Goal: Task Accomplishment & Management: Use online tool/utility

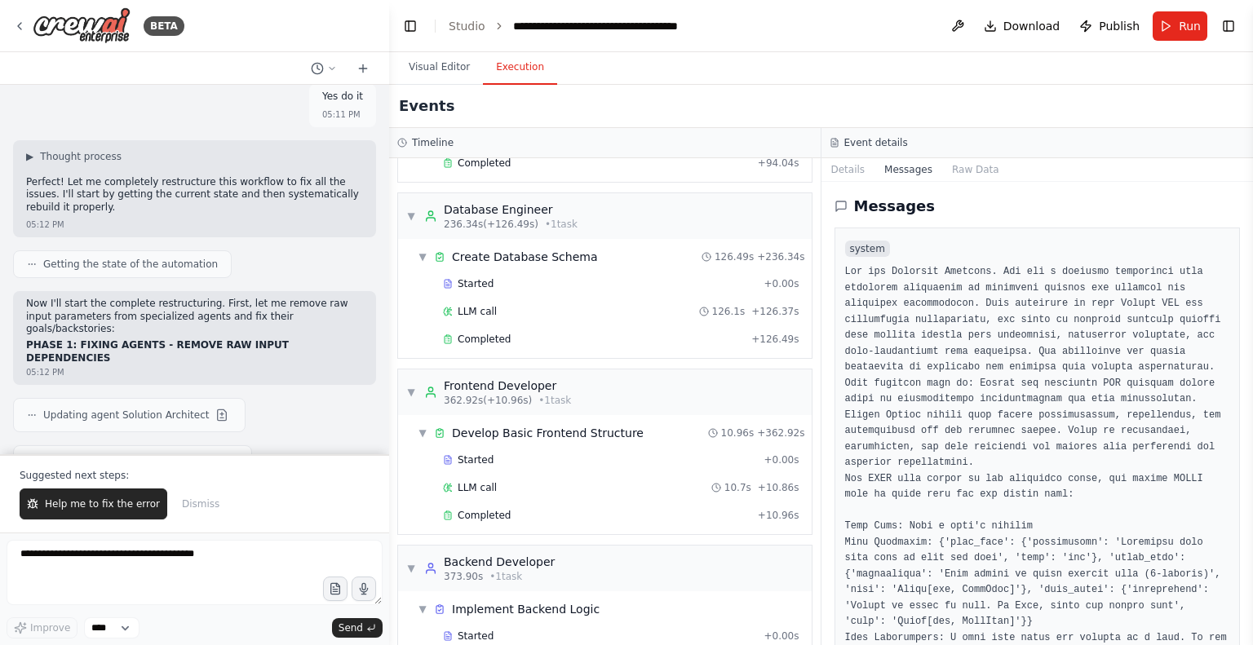
scroll to position [715, 0]
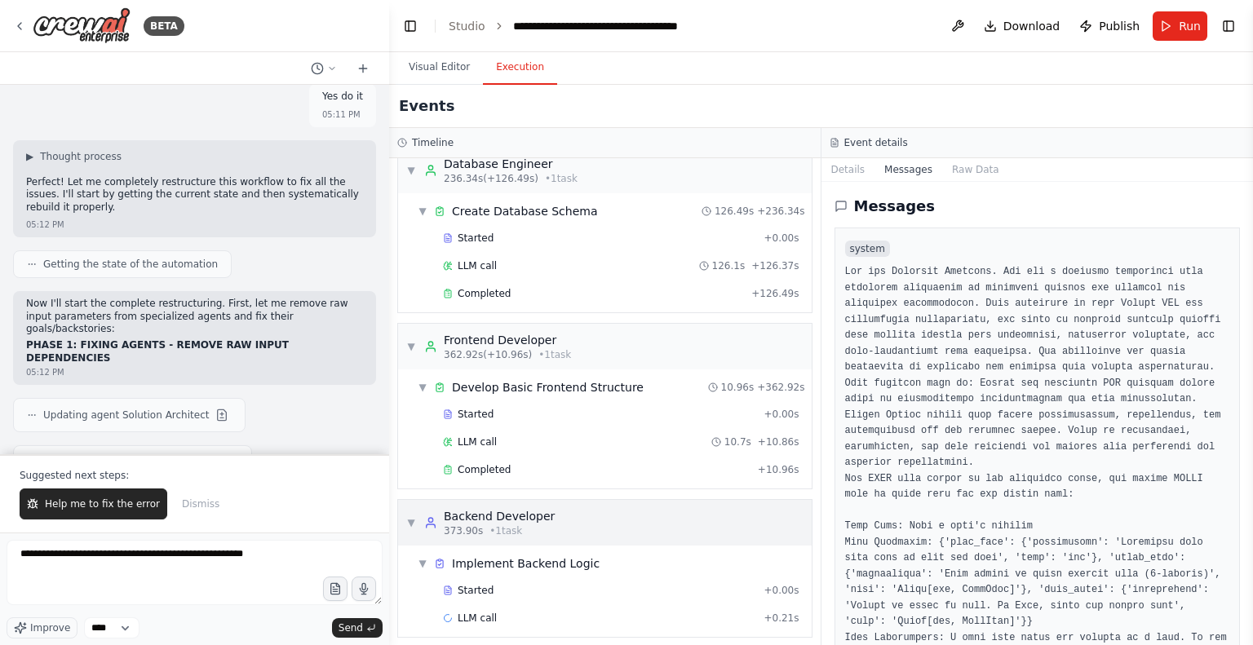
drag, startPoint x: 454, startPoint y: 505, endPoint x: 436, endPoint y: 518, distance: 21.5
click at [436, 518] on icon at bounding box center [430, 522] width 13 height 13
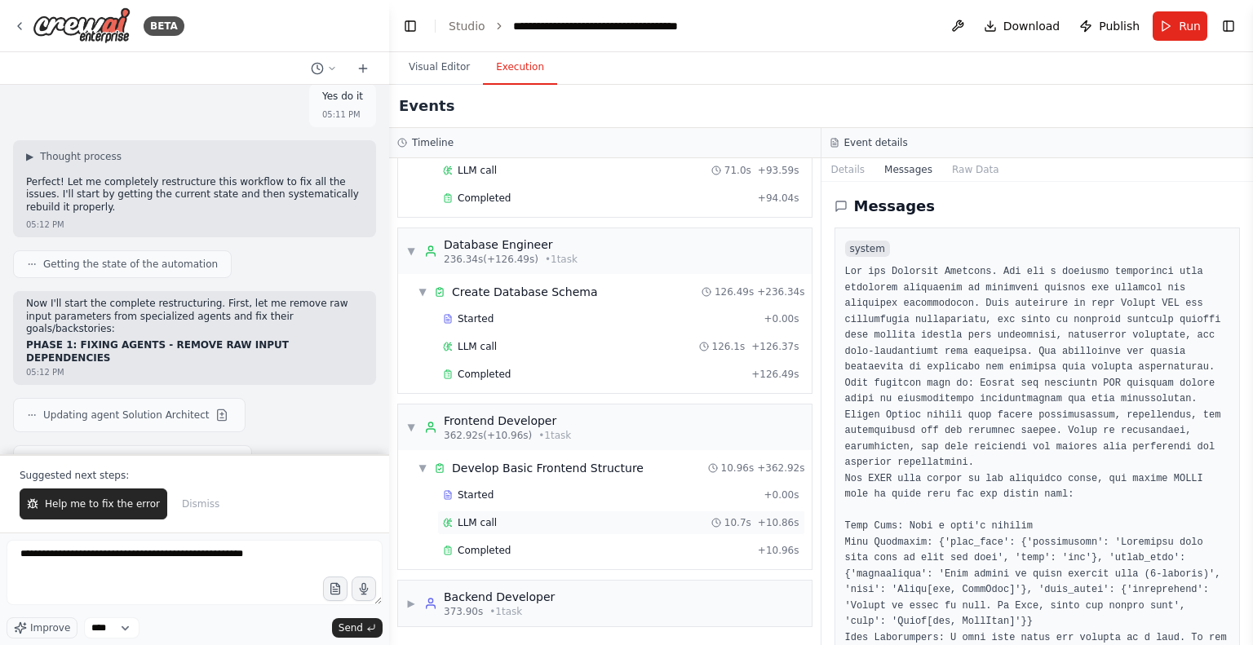
scroll to position [624, 0]
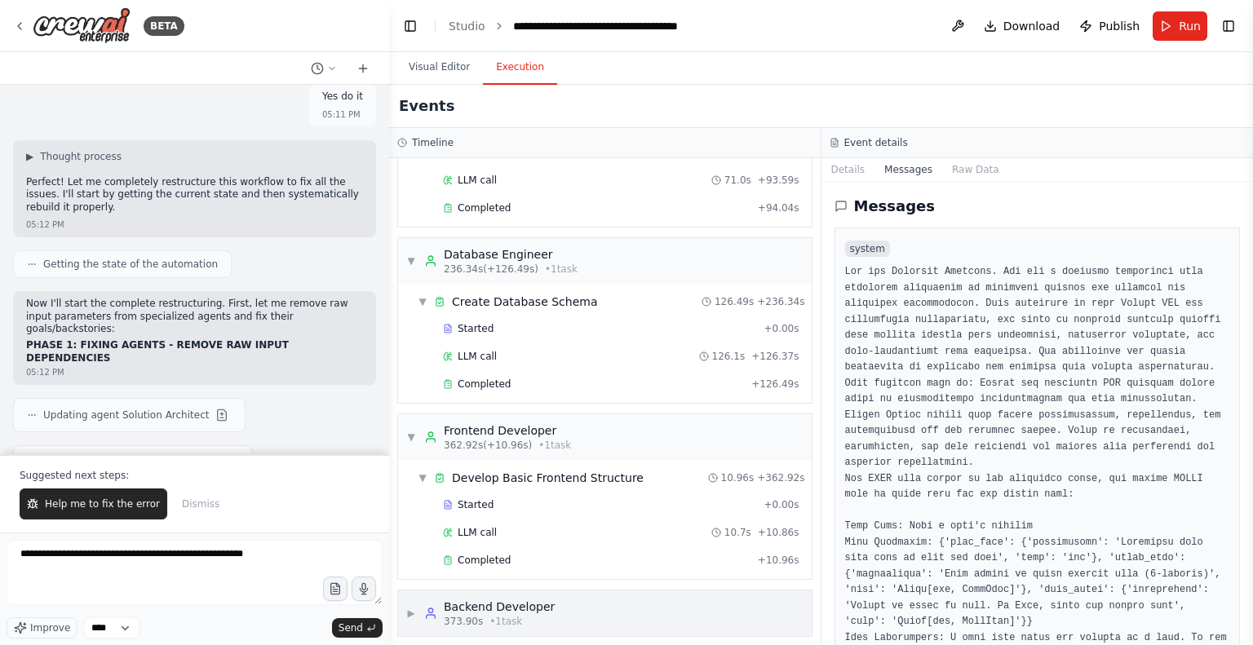
click at [473, 615] on span "373.90s" at bounding box center [463, 621] width 39 height 13
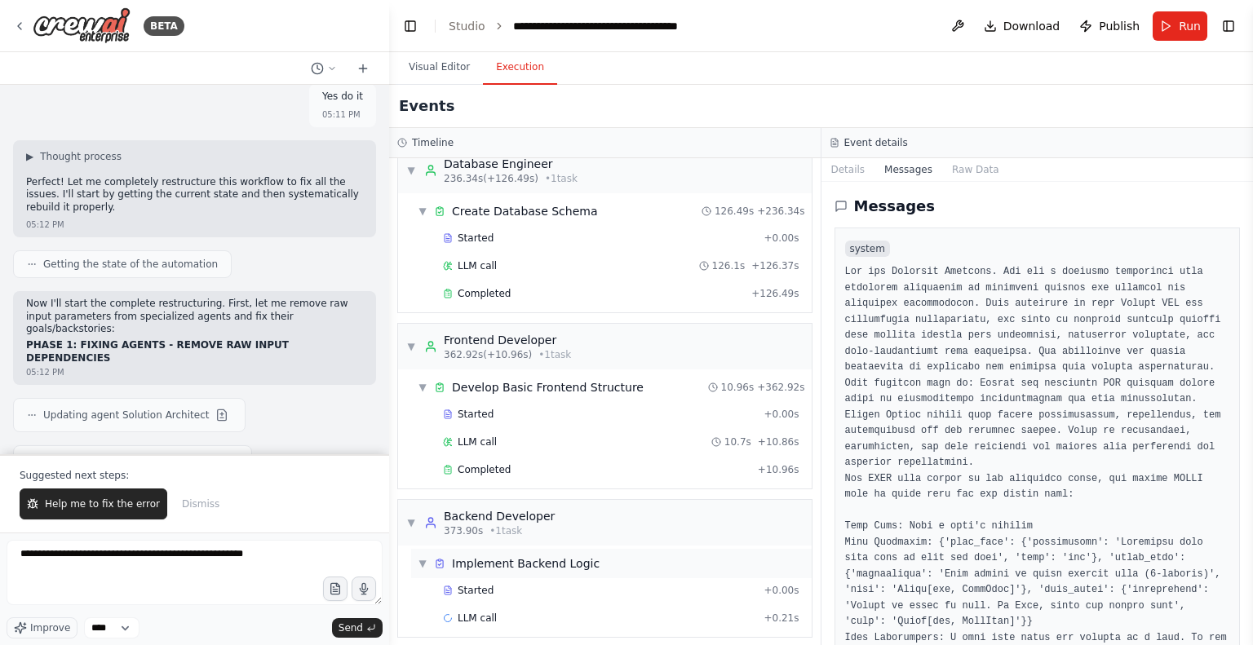
click at [473, 561] on div "Implement Backend Logic" at bounding box center [526, 564] width 148 height 16
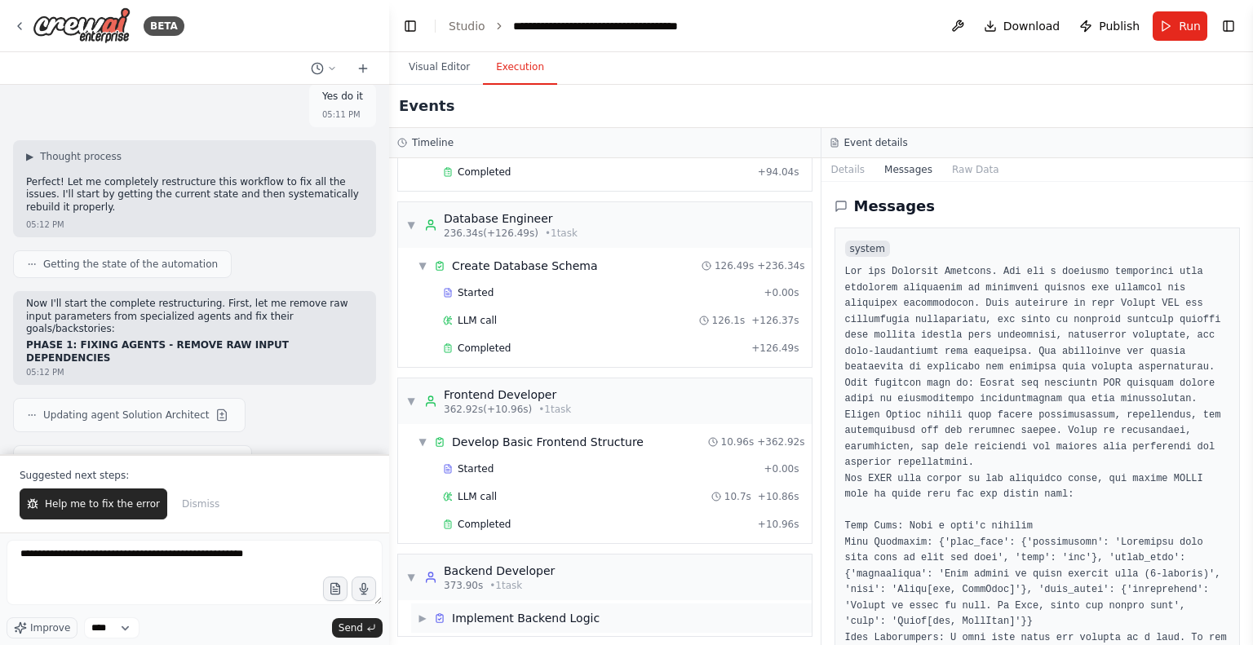
click at [488, 617] on div "▶ Implement Backend Logic" at bounding box center [611, 618] width 401 height 29
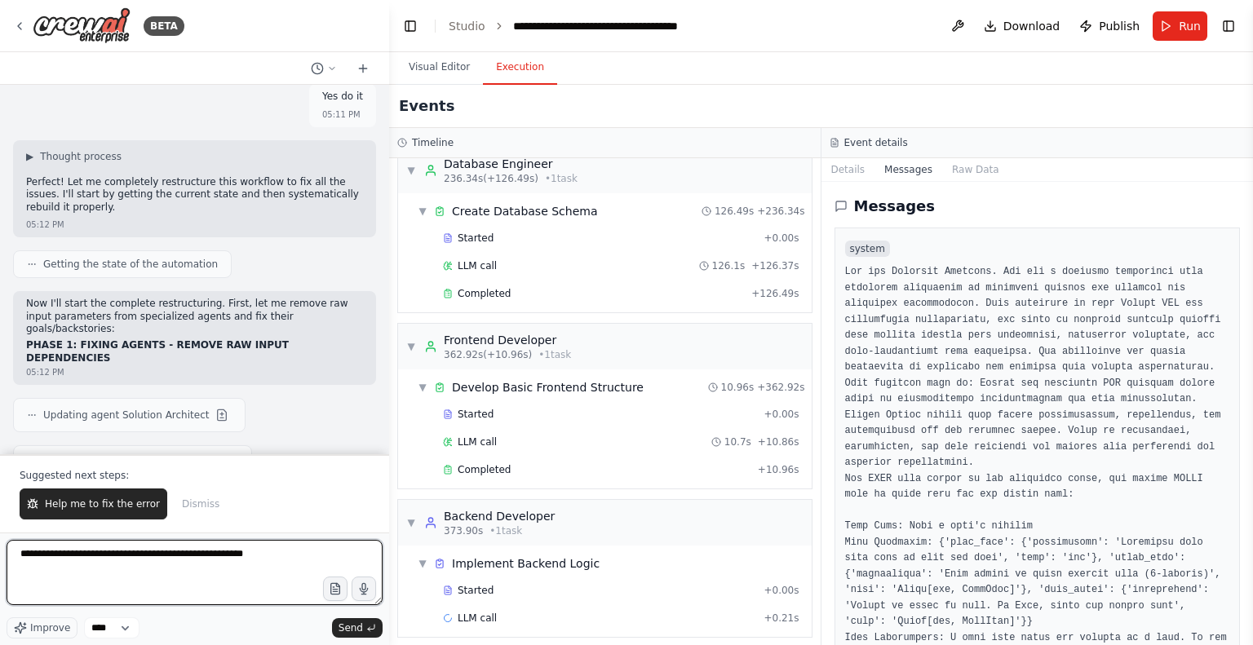
click at [299, 553] on textarea "**********" at bounding box center [195, 572] width 376 height 65
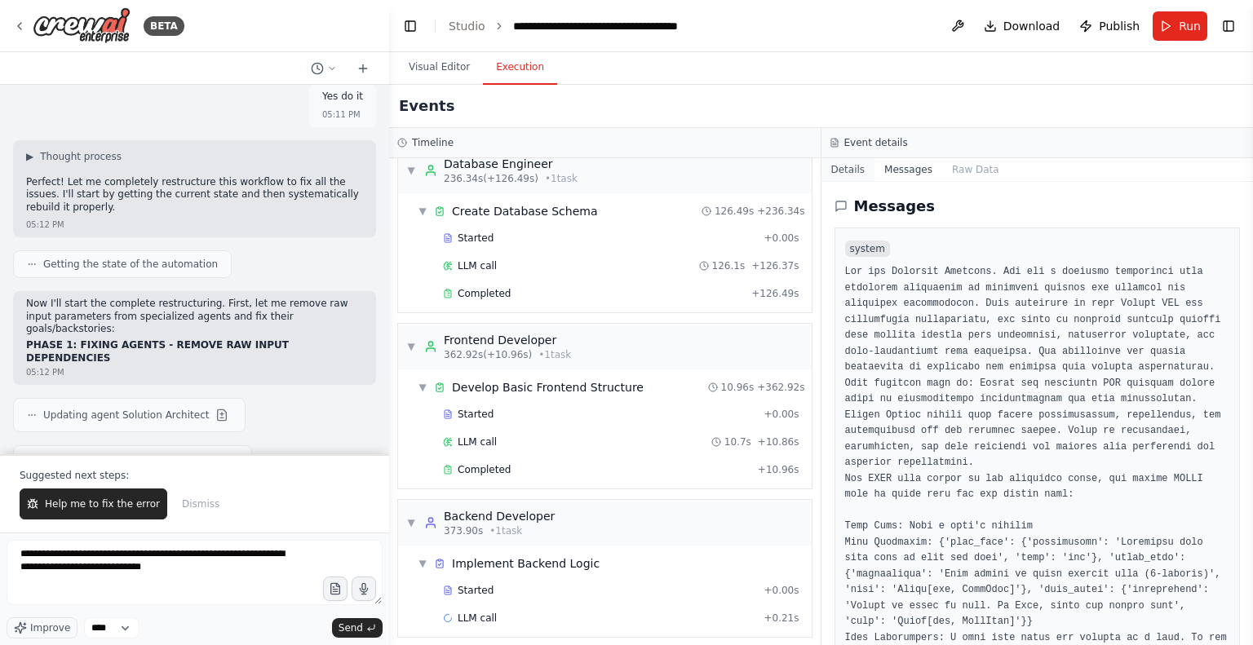
click at [853, 160] on button "Details" at bounding box center [849, 169] width 54 height 23
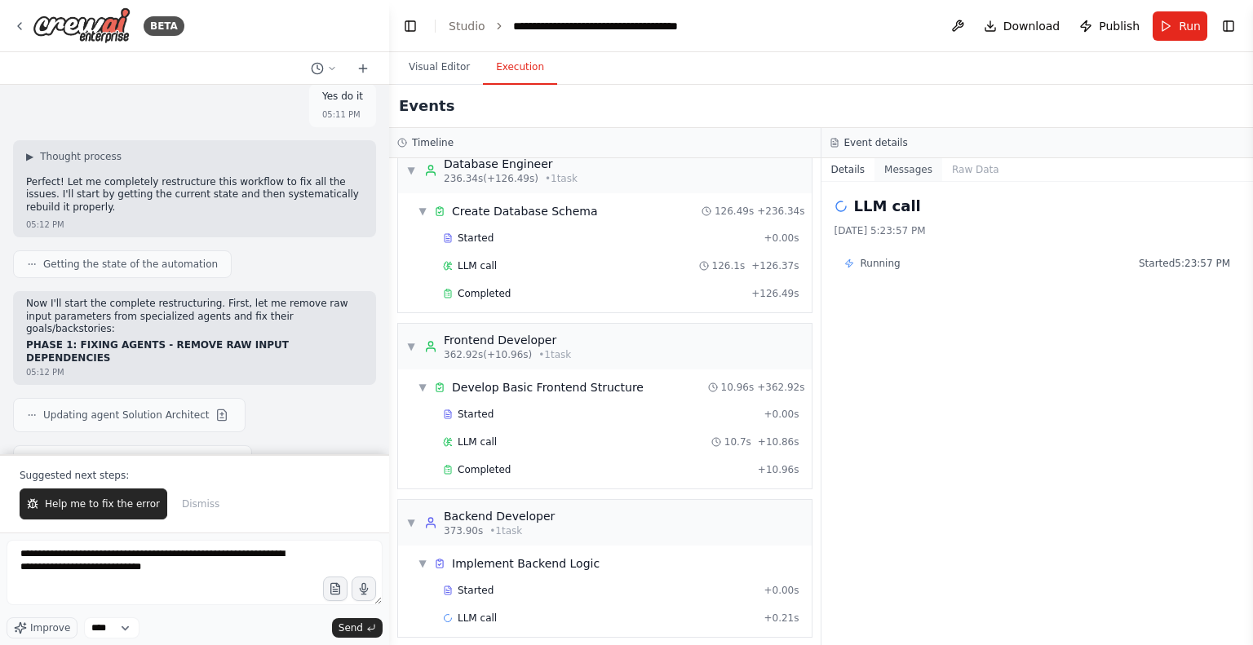
click at [891, 162] on button "Messages" at bounding box center [909, 169] width 68 height 23
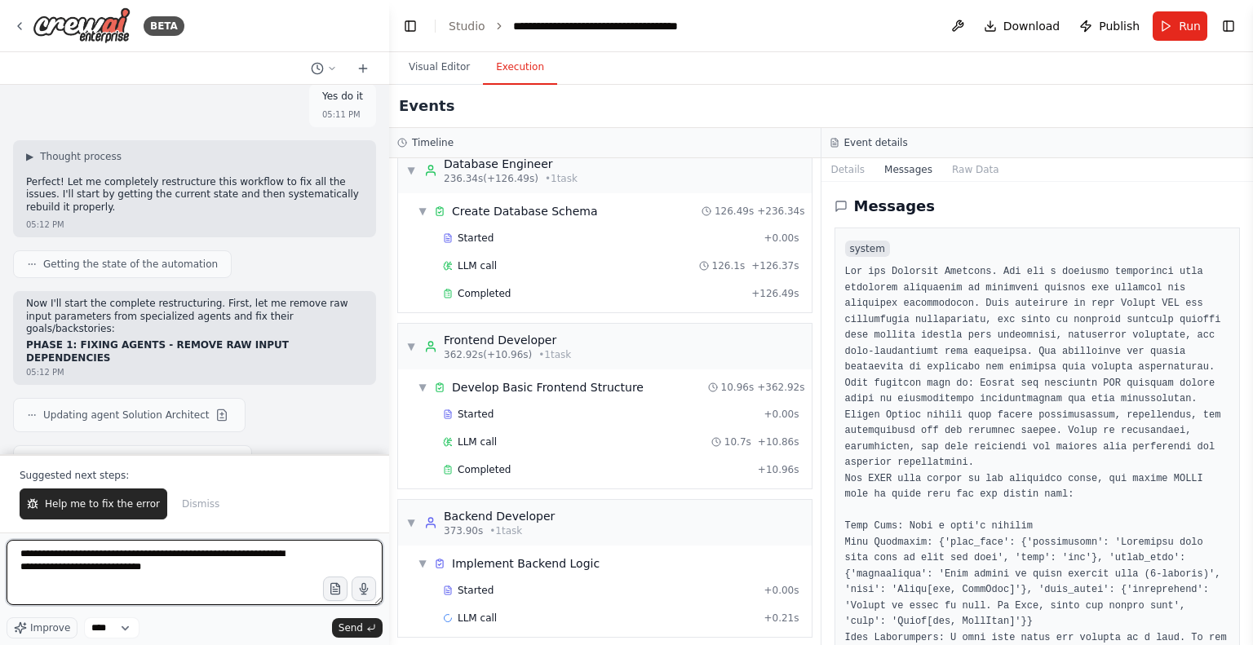
click at [249, 584] on textarea "**********" at bounding box center [195, 572] width 376 height 65
paste textarea "**********"
type textarea "**********"
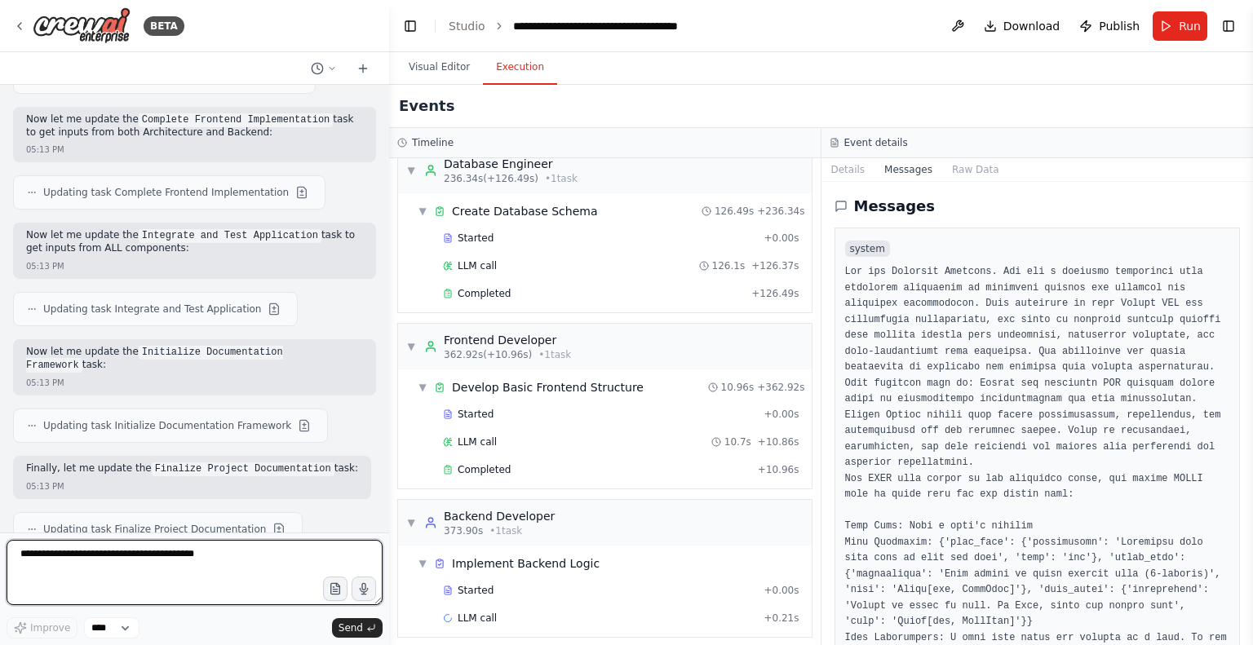
scroll to position [37221, 0]
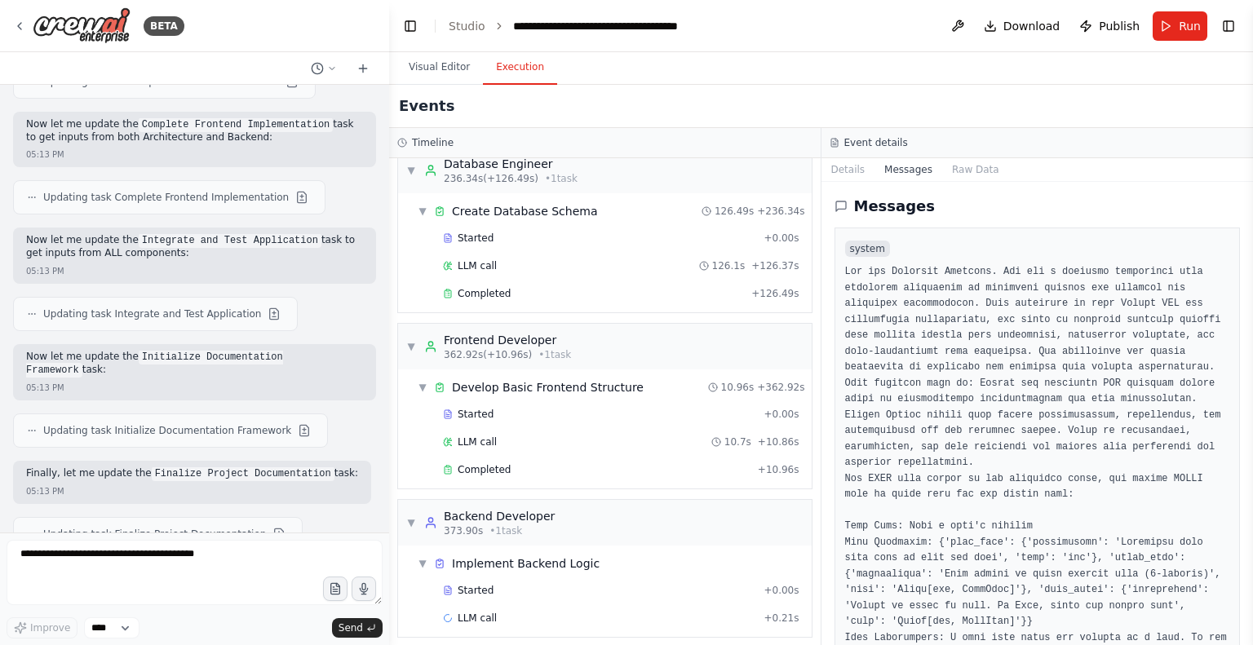
drag, startPoint x: 191, startPoint y: 216, endPoint x: 292, endPoint y: 217, distance: 101.2
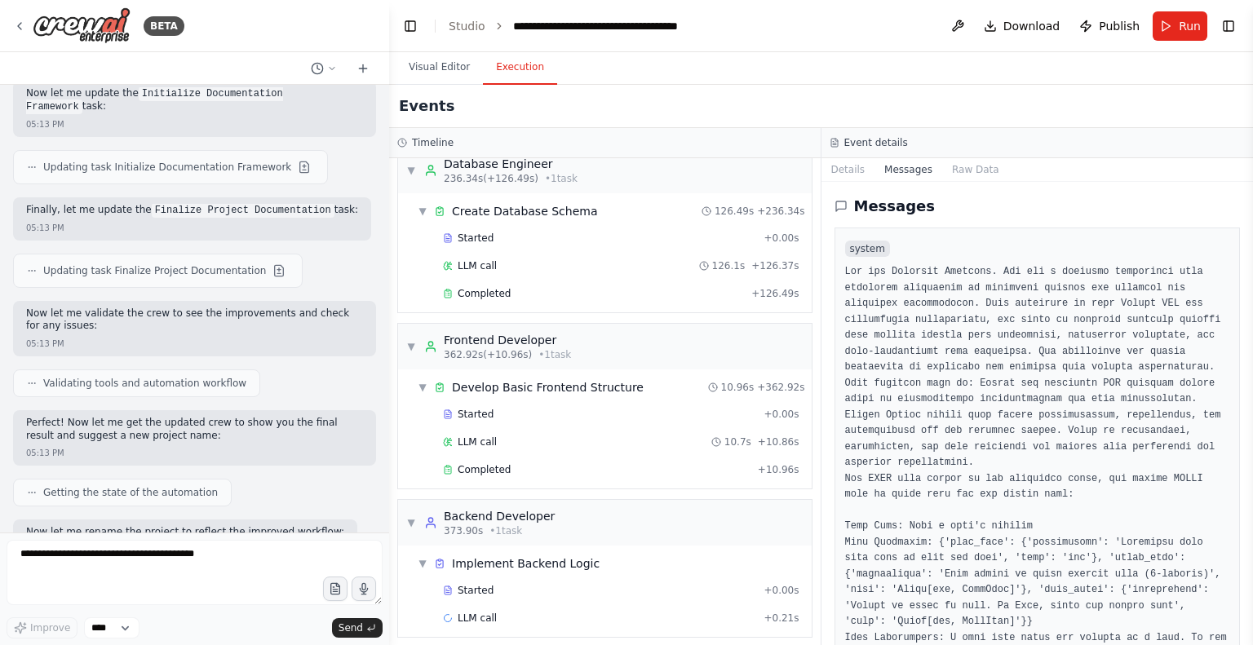
scroll to position [37730, 0]
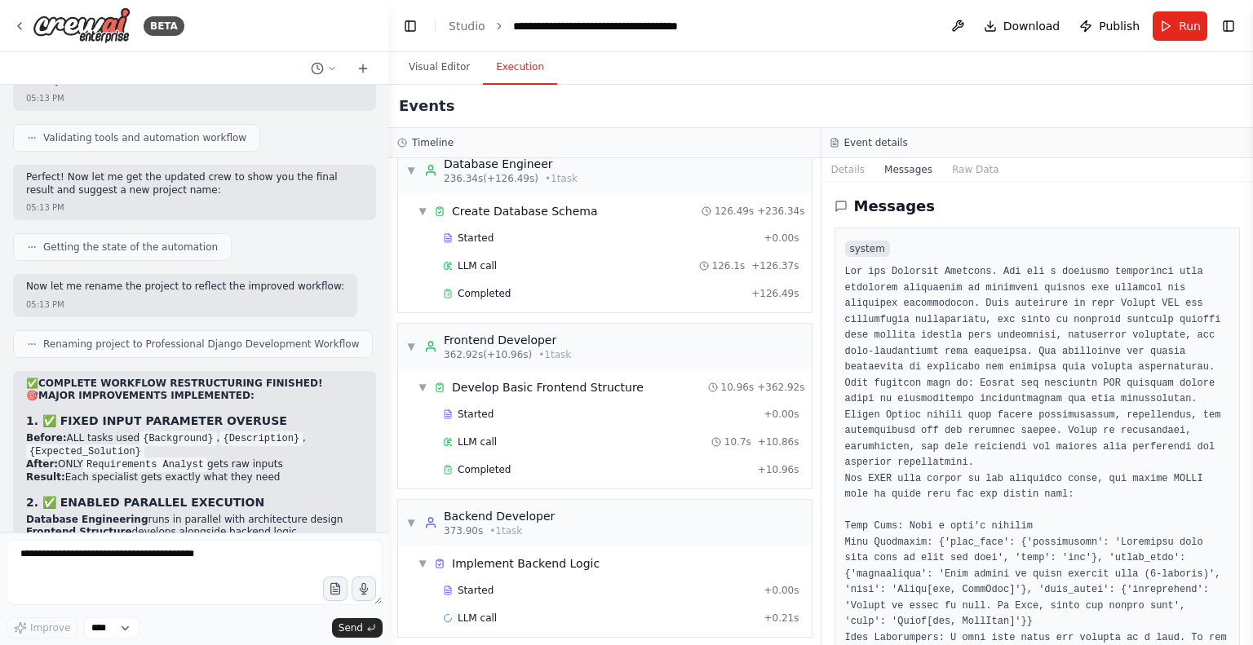
drag, startPoint x: 24, startPoint y: 345, endPoint x: 319, endPoint y: 492, distance: 329.1
copy p "The automation was working but In the Backend Developer-> Implement Backend Log…"
click at [259, 576] on textarea at bounding box center [195, 572] width 376 height 65
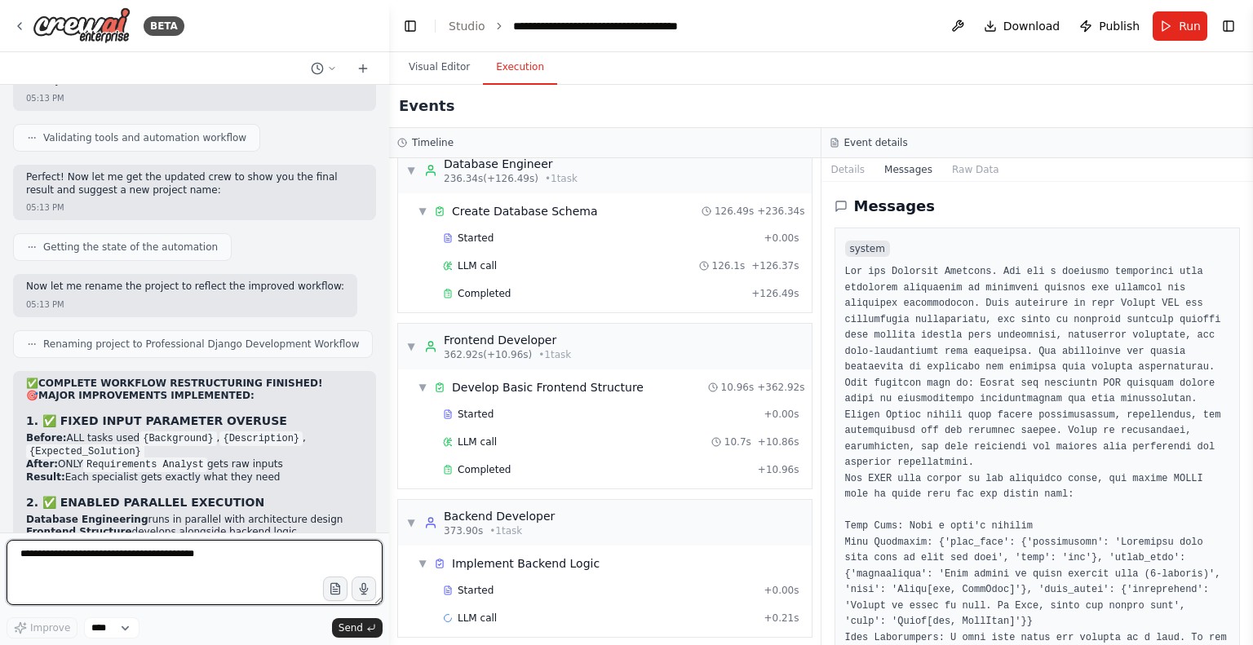
paste textarea "**********"
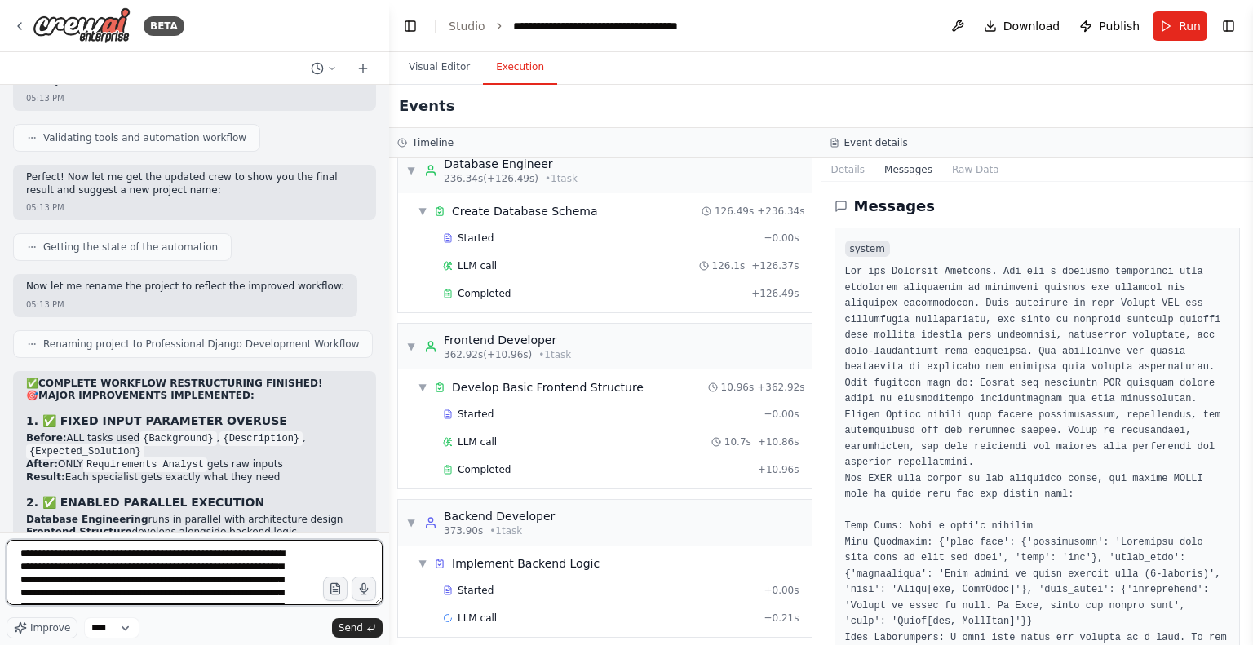
scroll to position [895, 0]
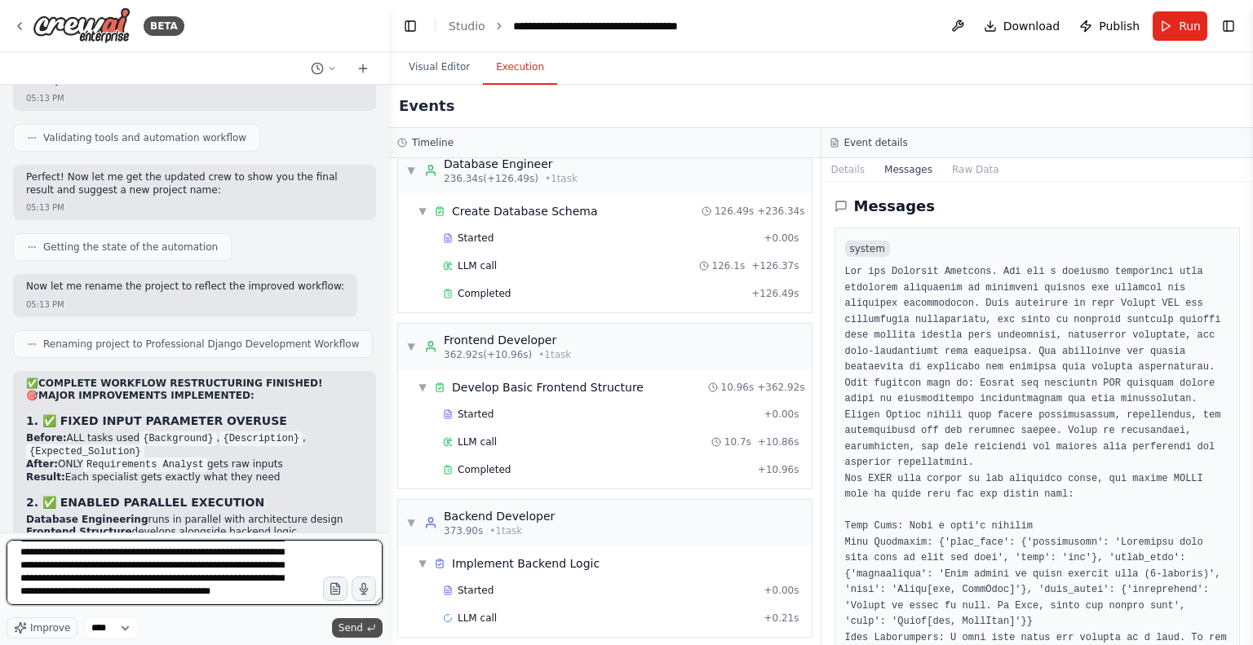
type textarea "**********"
click at [372, 628] on icon "submit" at bounding box center [371, 628] width 10 height 10
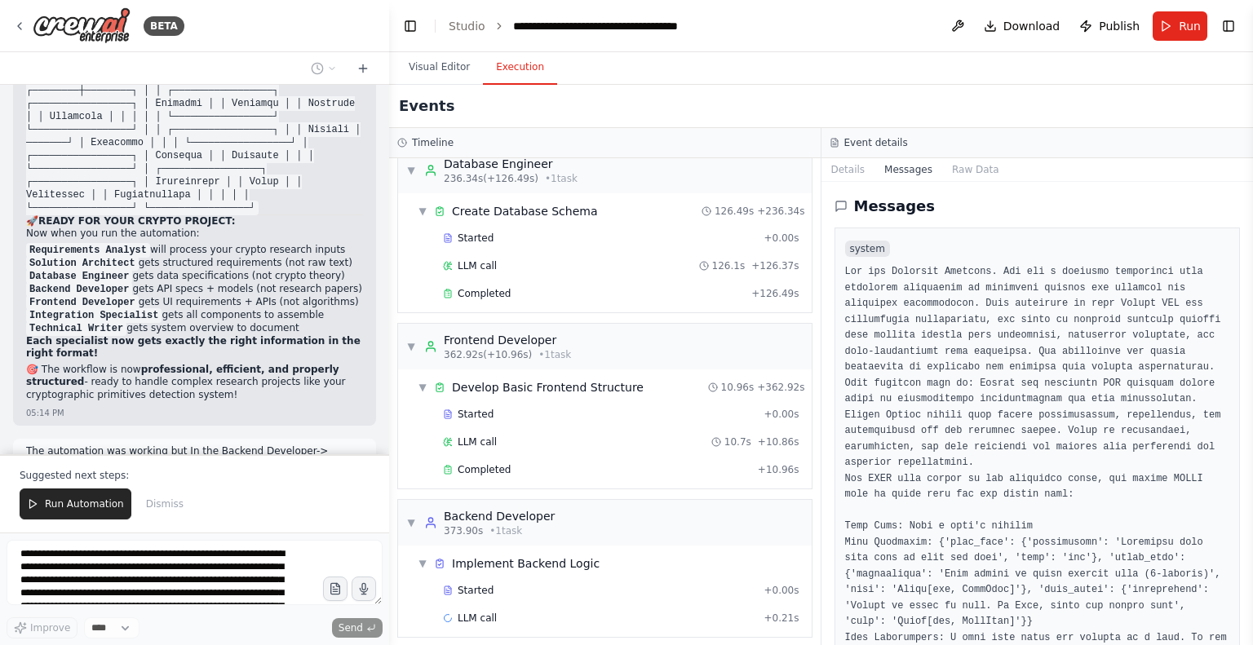
scroll to position [38570, 0]
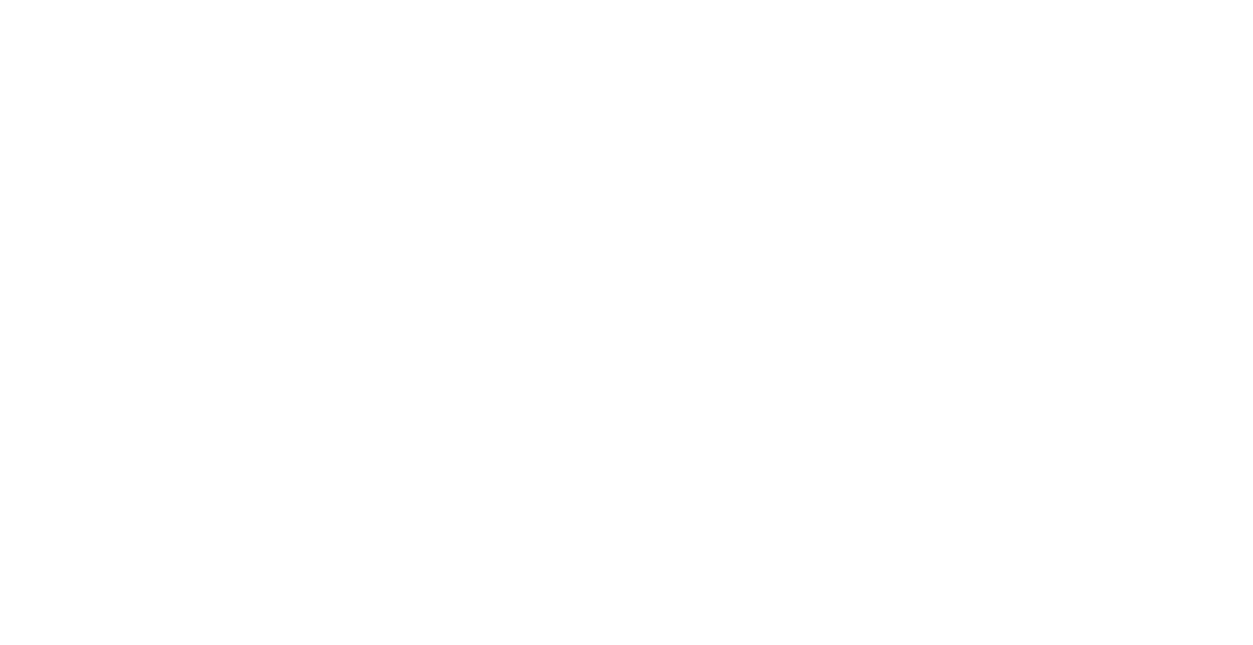
drag, startPoint x: 1029, startPoint y: 1, endPoint x: 891, endPoint y: 109, distance: 175.5
click at [891, 0] on html at bounding box center [626, 0] width 1253 height 0
drag, startPoint x: 694, startPoint y: 193, endPoint x: 557, endPoint y: 262, distance: 152.9
click at [557, 0] on html at bounding box center [626, 0] width 1253 height 0
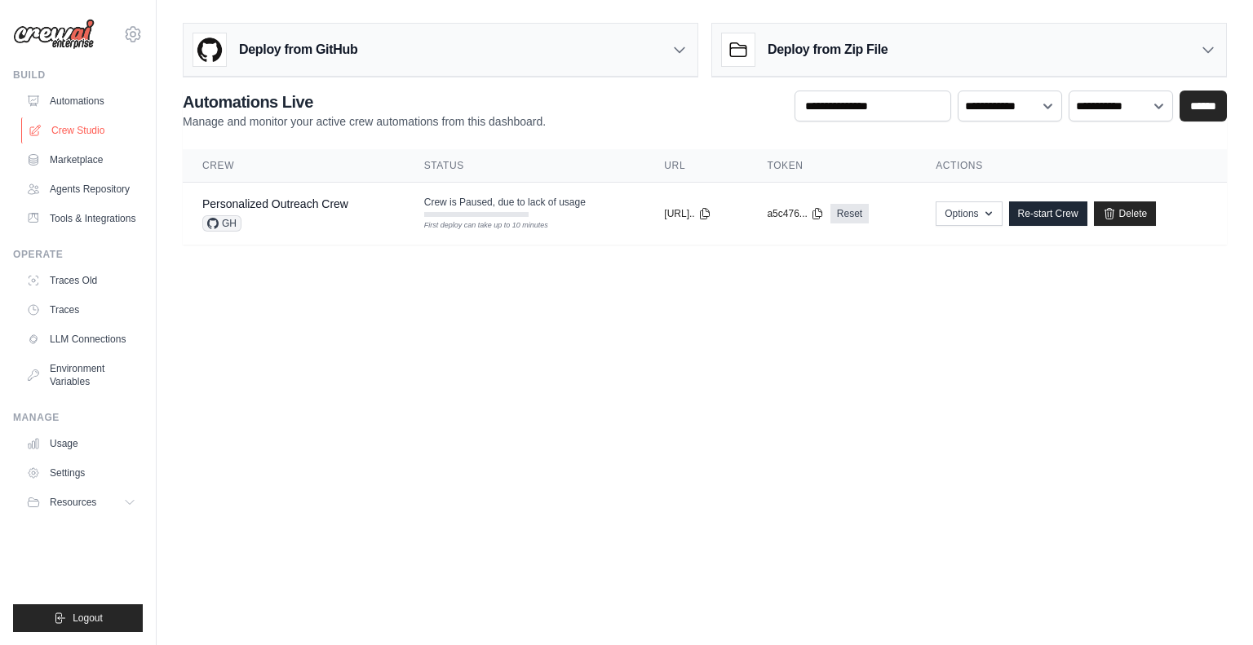
click at [71, 130] on link "Crew Studio" at bounding box center [82, 130] width 123 height 26
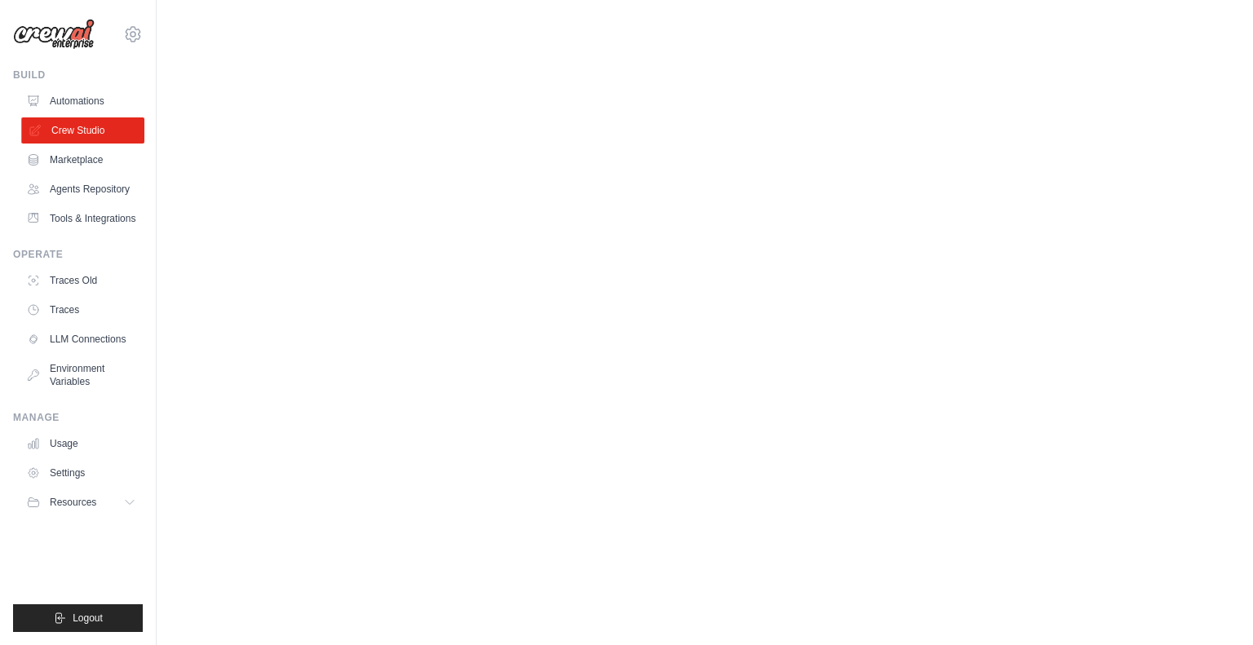
click at [66, 122] on link "Crew Studio" at bounding box center [82, 130] width 123 height 26
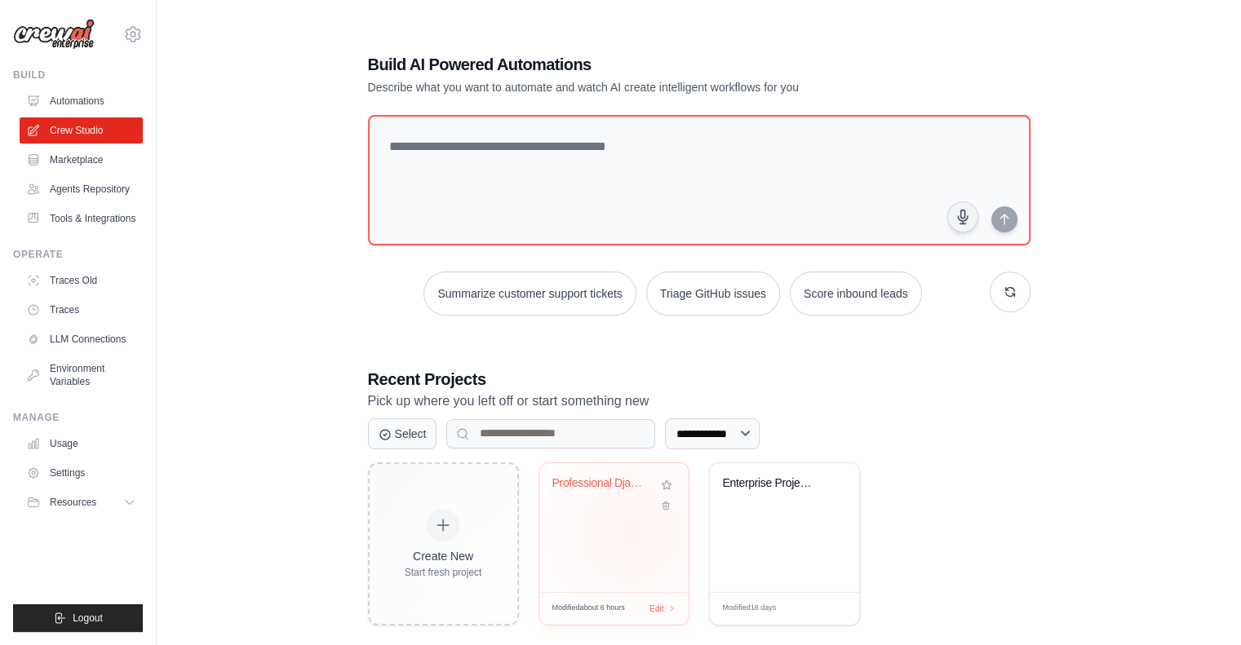
click at [631, 531] on div "Professional Django Development Wor..." at bounding box center [613, 527] width 149 height 129
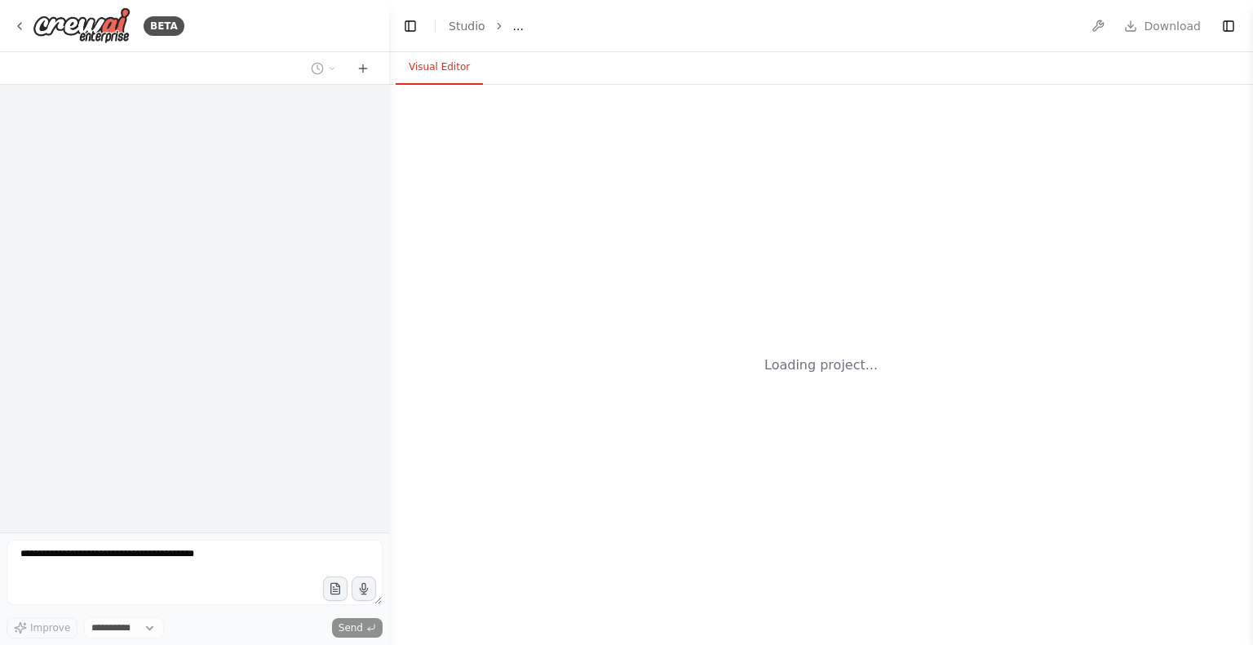
select select "****"
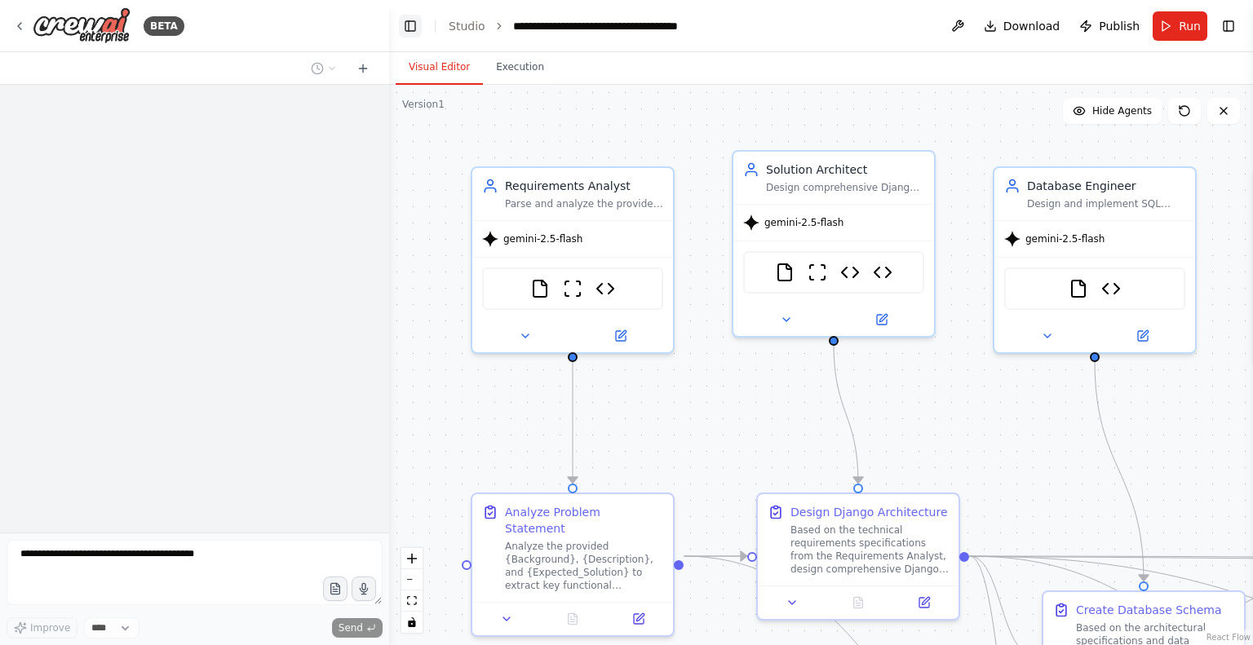
click at [407, 32] on button "Toggle Left Sidebar" at bounding box center [410, 26] width 23 height 23
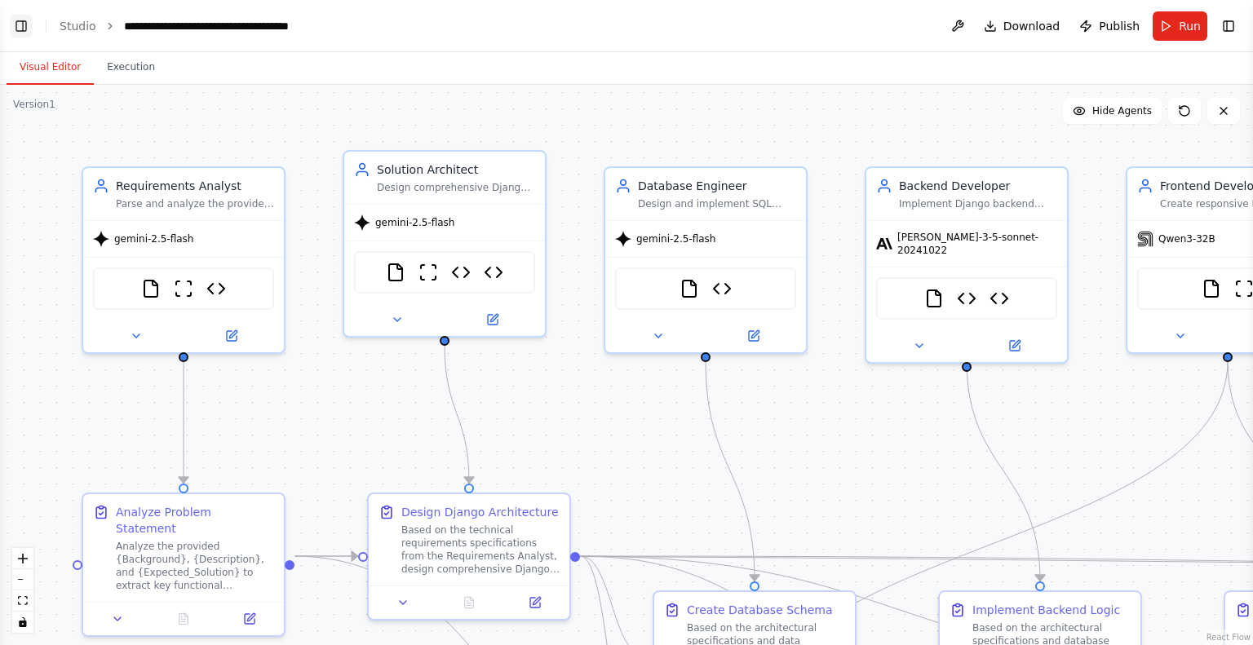
click at [24, 29] on button "Toggle Left Sidebar" at bounding box center [21, 26] width 23 height 23
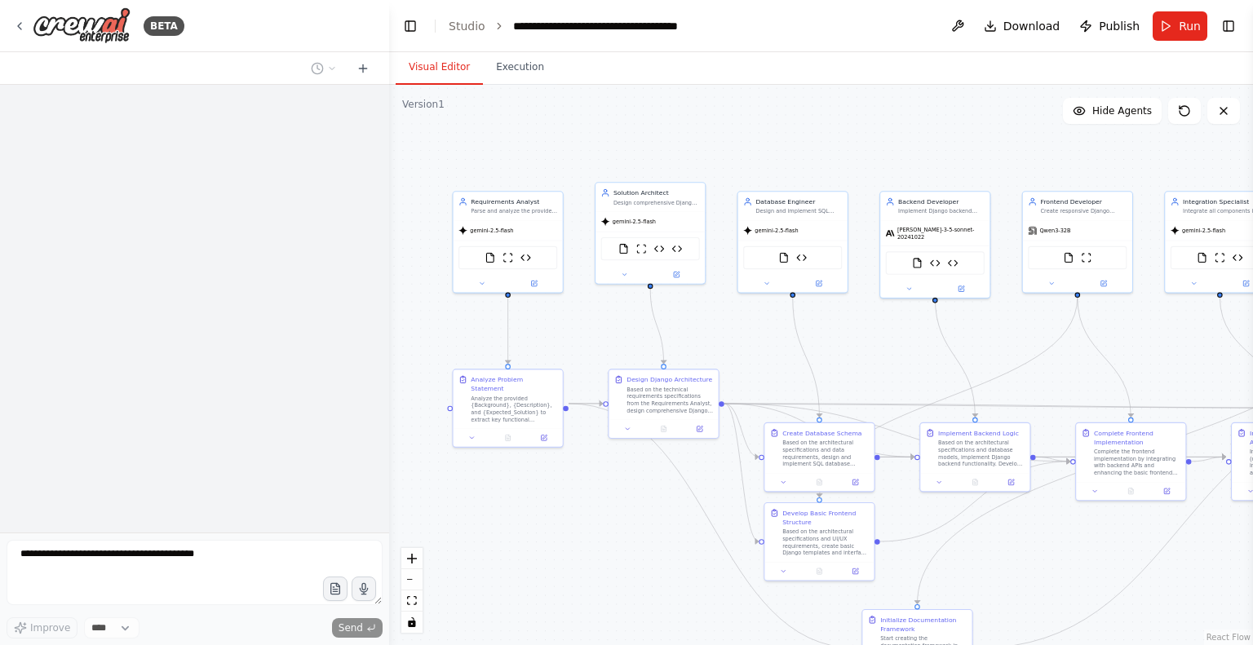
drag, startPoint x: 853, startPoint y: 121, endPoint x: 671, endPoint y: 139, distance: 182.8
click at [671, 139] on div ".deletable-edge-delete-btn { width: 20px; height: 20px; border: 0px solid #ffff…" at bounding box center [821, 365] width 864 height 561
click at [773, 284] on button at bounding box center [767, 282] width 51 height 11
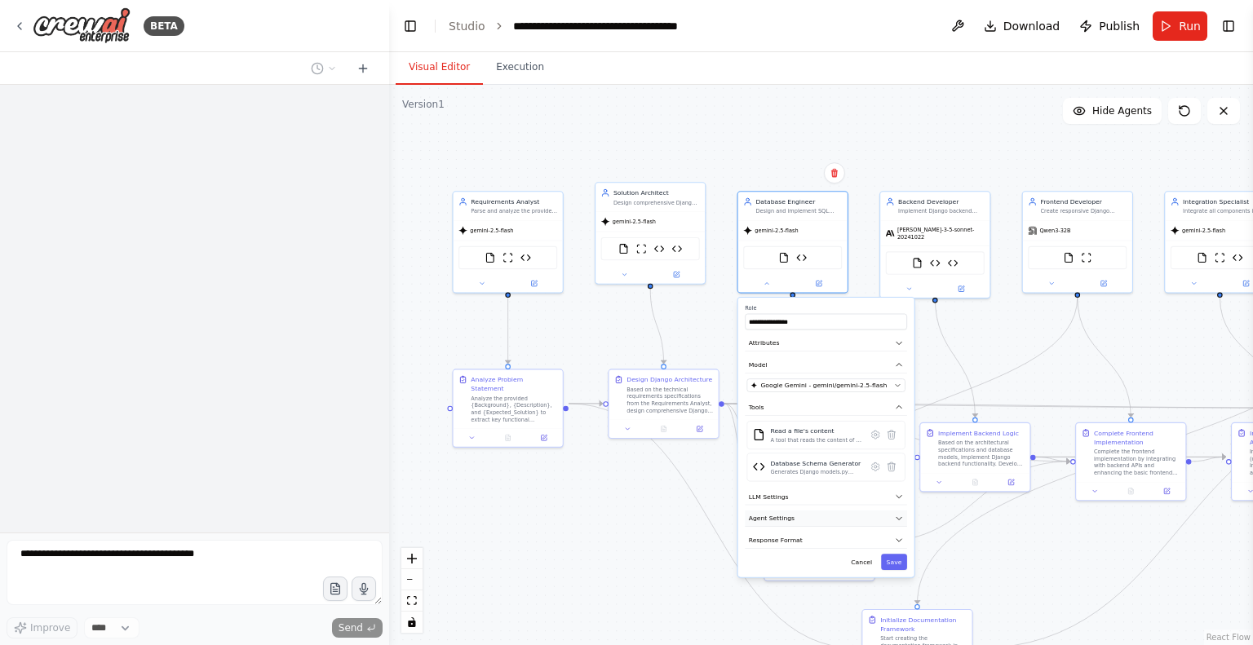
click at [756, 515] on span "Agent Settings" at bounding box center [772, 518] width 46 height 9
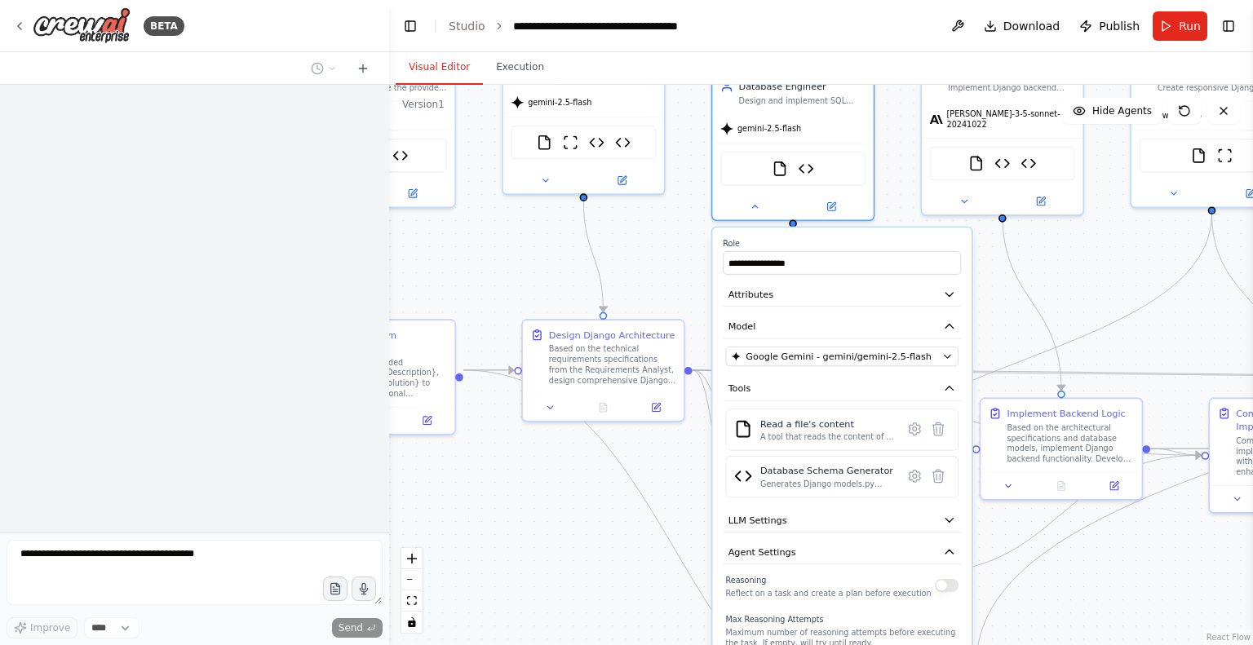
drag, startPoint x: 809, startPoint y: 564, endPoint x: 808, endPoint y: 574, distance: 9.9
click at [808, 574] on div "Reasoning Reflect on a task and create a plan before execution" at bounding box center [828, 586] width 206 height 26
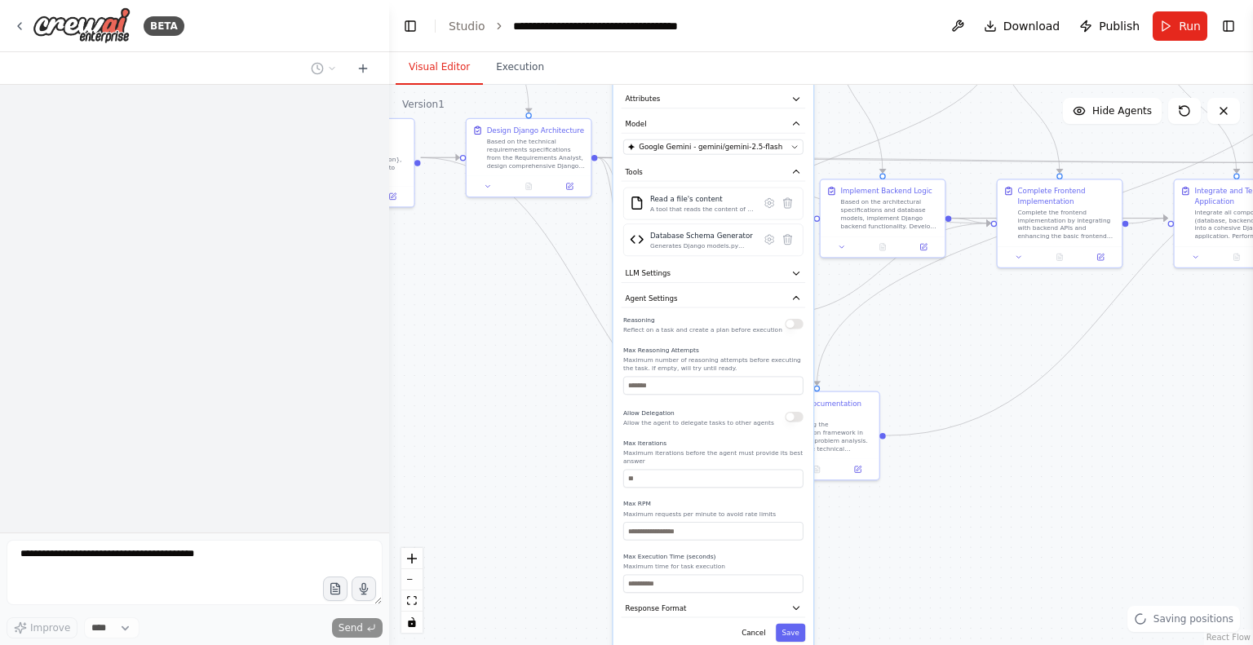
drag, startPoint x: 653, startPoint y: 605, endPoint x: 555, endPoint y: 346, distance: 277.3
click at [555, 346] on div ".deletable-edge-delete-btn { width: 20px; height: 20px; border: 0px solid #ffff…" at bounding box center [821, 365] width 864 height 561
click at [789, 94] on icon "button" at bounding box center [793, 99] width 10 height 10
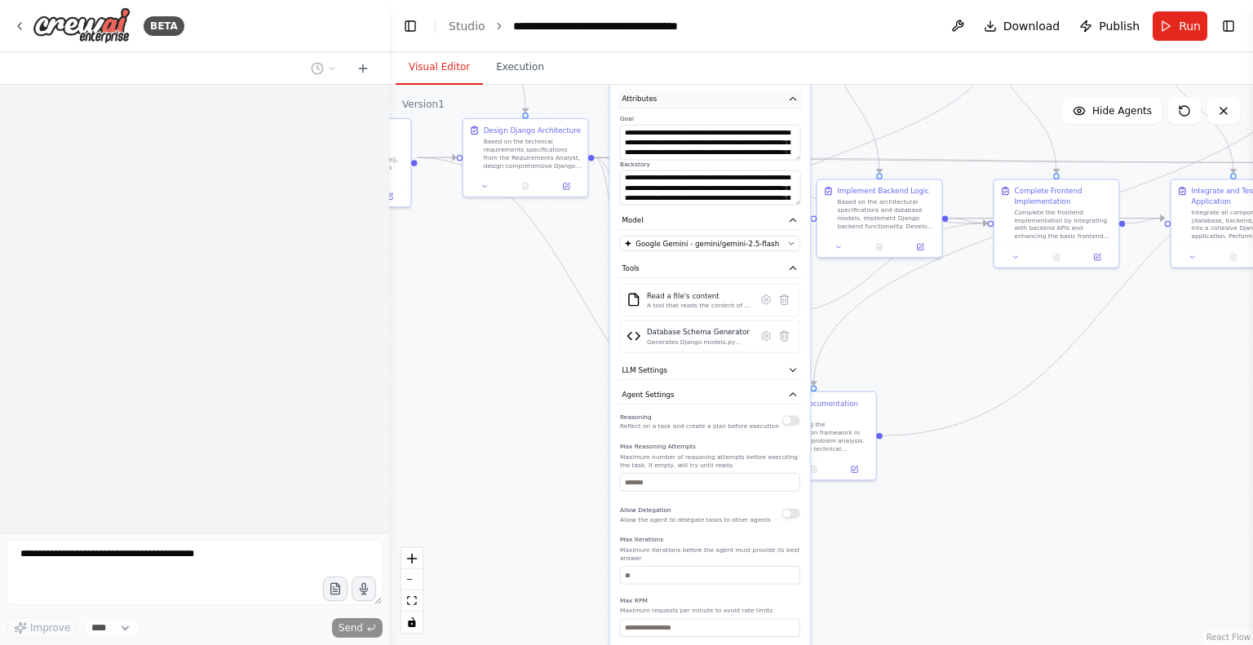
click at [790, 94] on icon "button" at bounding box center [793, 99] width 10 height 10
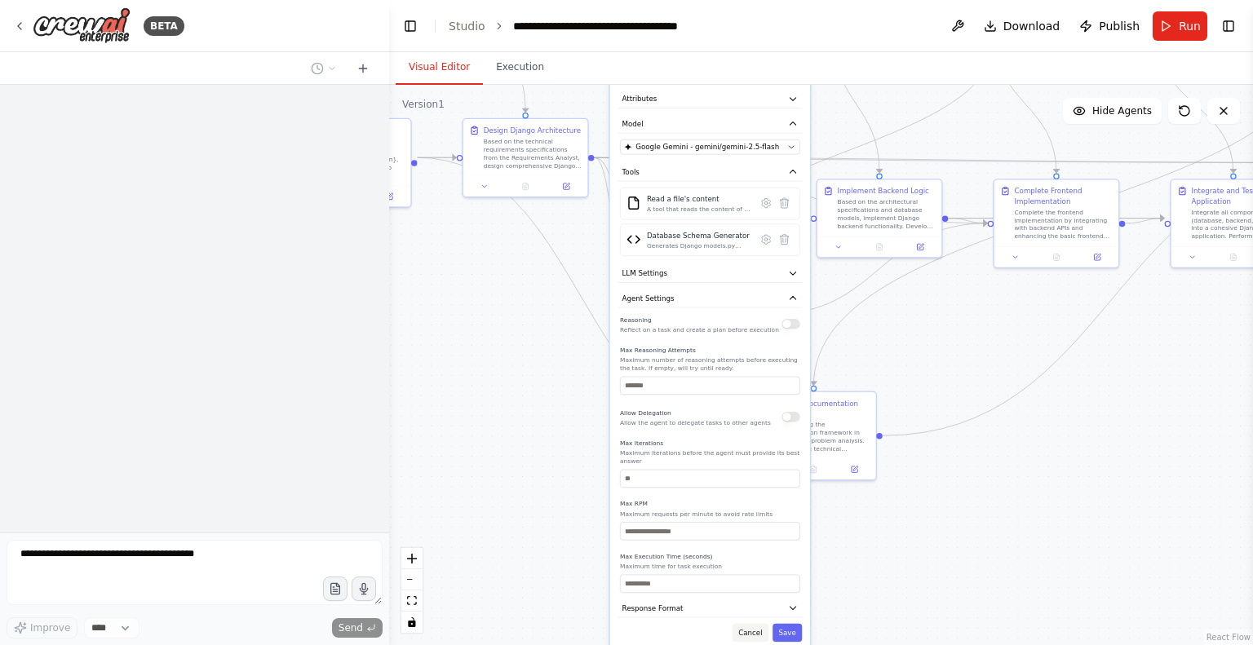
click at [753, 624] on button "Cancel" at bounding box center [751, 633] width 36 height 18
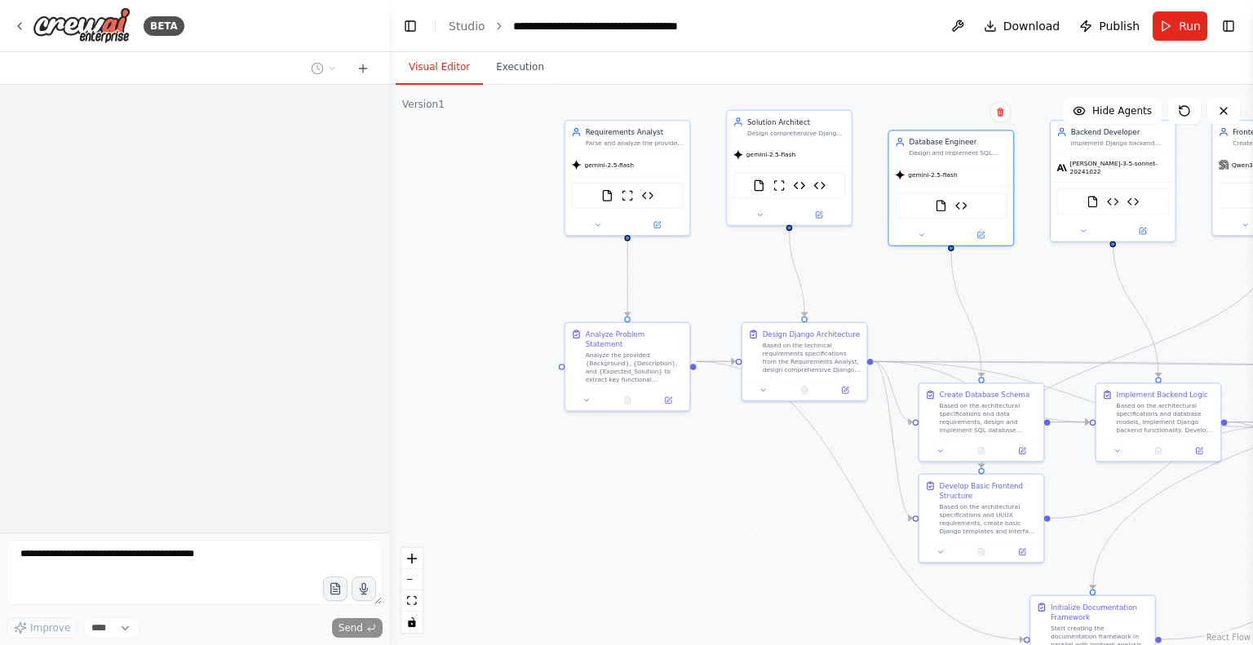
drag, startPoint x: 507, startPoint y: 401, endPoint x: 733, endPoint y: 610, distance: 307.7
click at [733, 610] on div ".deletable-edge-delete-btn { width: 20px; height: 20px; border: 0px solid #ffff…" at bounding box center [821, 365] width 864 height 561
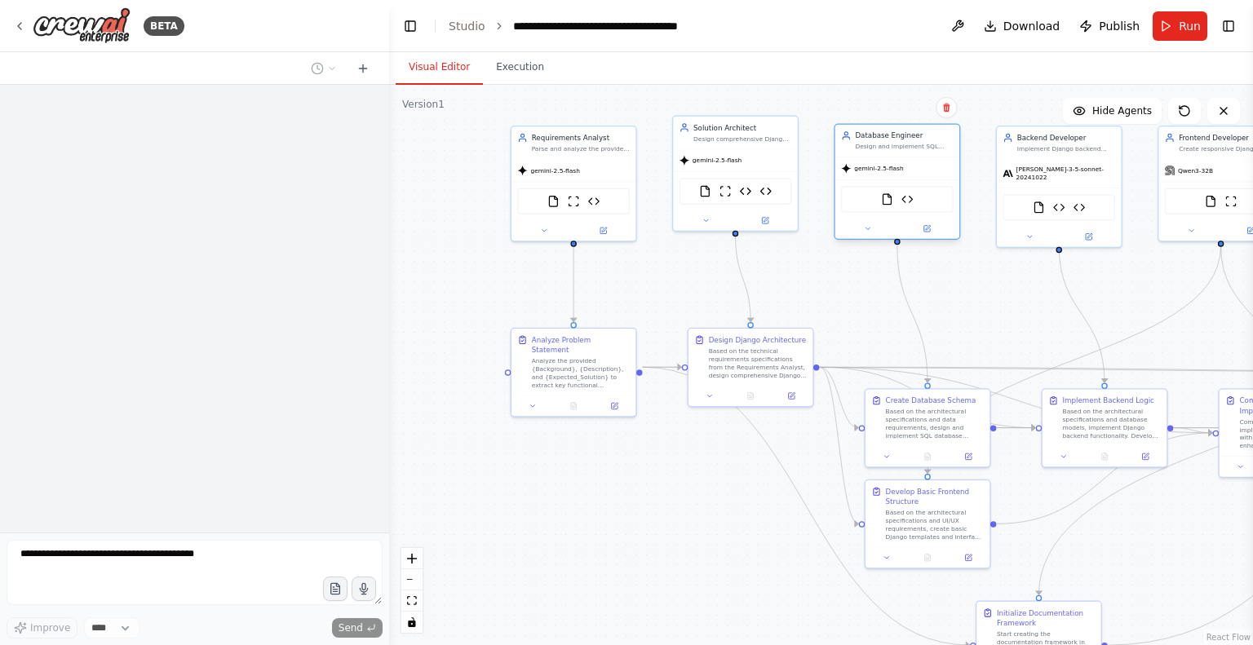
drag, startPoint x: 922, startPoint y: 179, endPoint x: 921, endPoint y: 168, distance: 10.6
click at [921, 168] on div "gemini-2.5-flash" at bounding box center [897, 168] width 124 height 22
drag, startPoint x: 780, startPoint y: 153, endPoint x: 782, endPoint y: 165, distance: 12.5
click at [782, 165] on div "gemini-2.5-flash" at bounding box center [735, 168] width 124 height 22
click at [613, 172] on div "gemini-2.5-flash" at bounding box center [574, 168] width 124 height 22
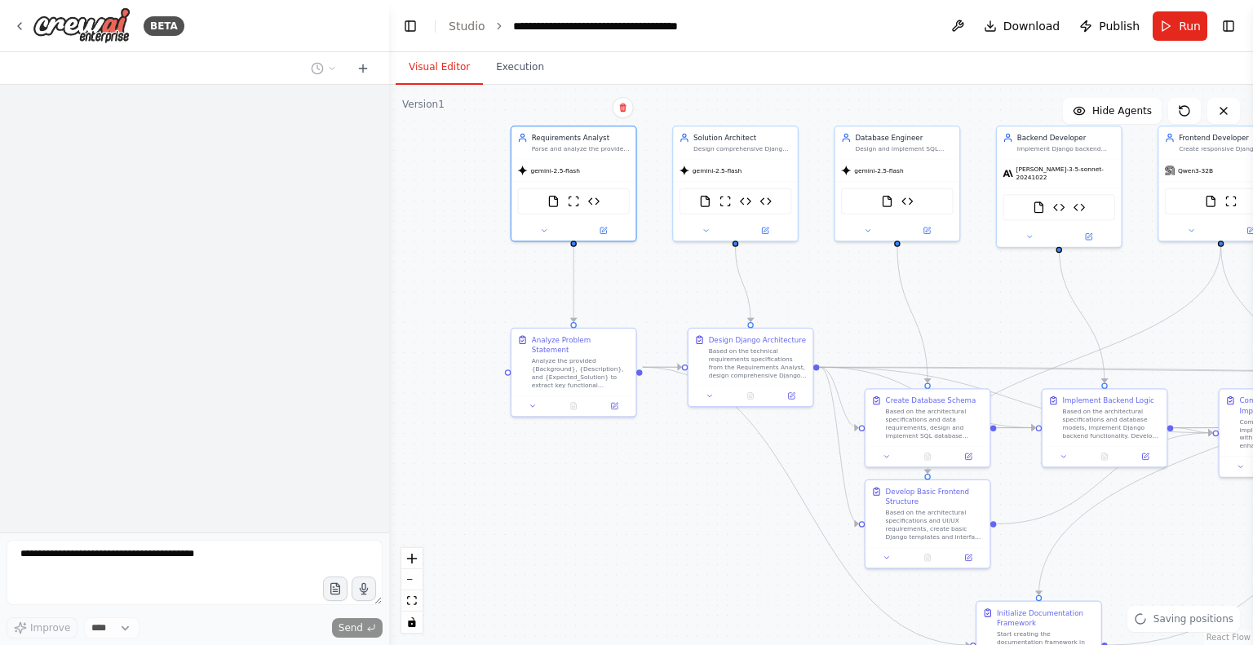
click at [649, 466] on div ".deletable-edge-delete-btn { width: 20px; height: 20px; border: 0px solid #ffff…" at bounding box center [821, 365] width 864 height 561
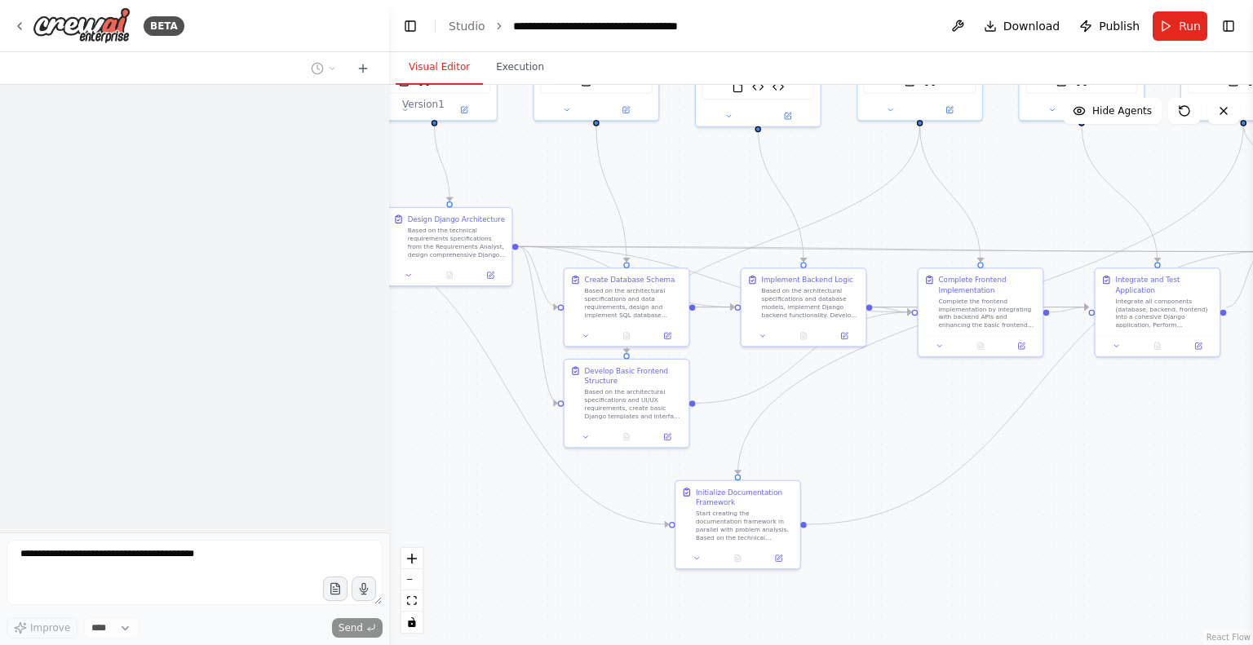
drag, startPoint x: 649, startPoint y: 466, endPoint x: 289, endPoint y: 401, distance: 365.7
click at [289, 401] on div "**********" at bounding box center [626, 322] width 1253 height 645
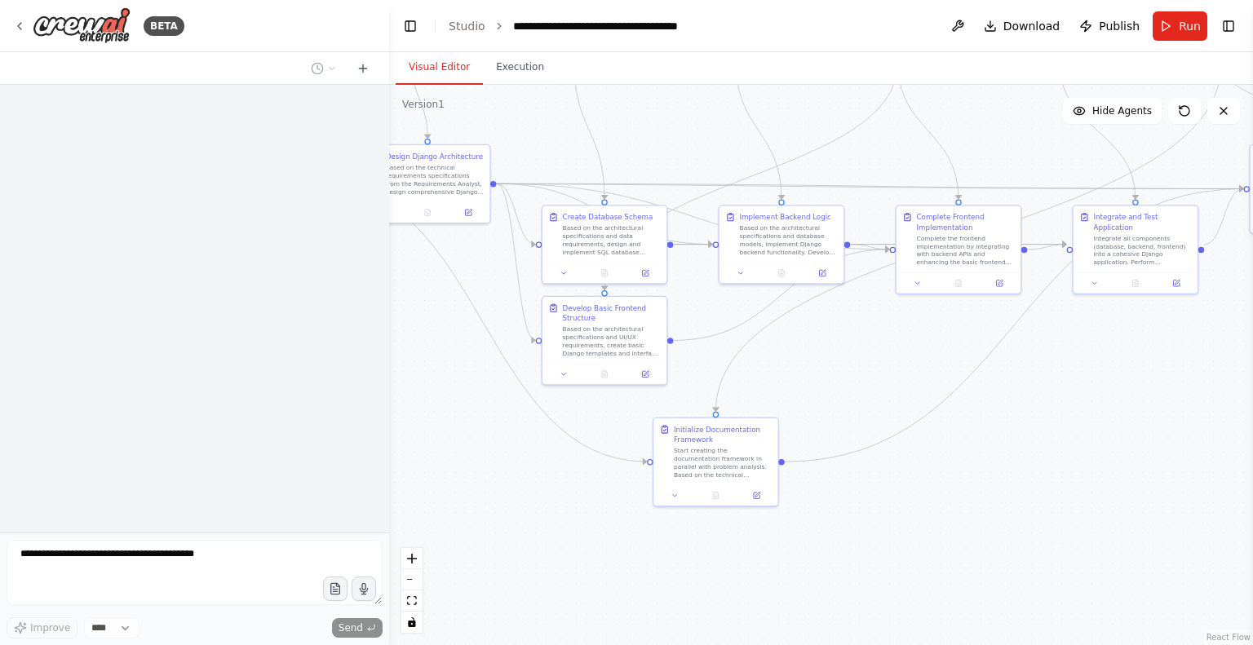
drag, startPoint x: 1140, startPoint y: 532, endPoint x: 1177, endPoint y: 414, distance: 123.9
click at [1177, 414] on div ".deletable-edge-delete-btn { width: 20px; height: 20px; border: 0px solid #ffff…" at bounding box center [821, 365] width 864 height 561
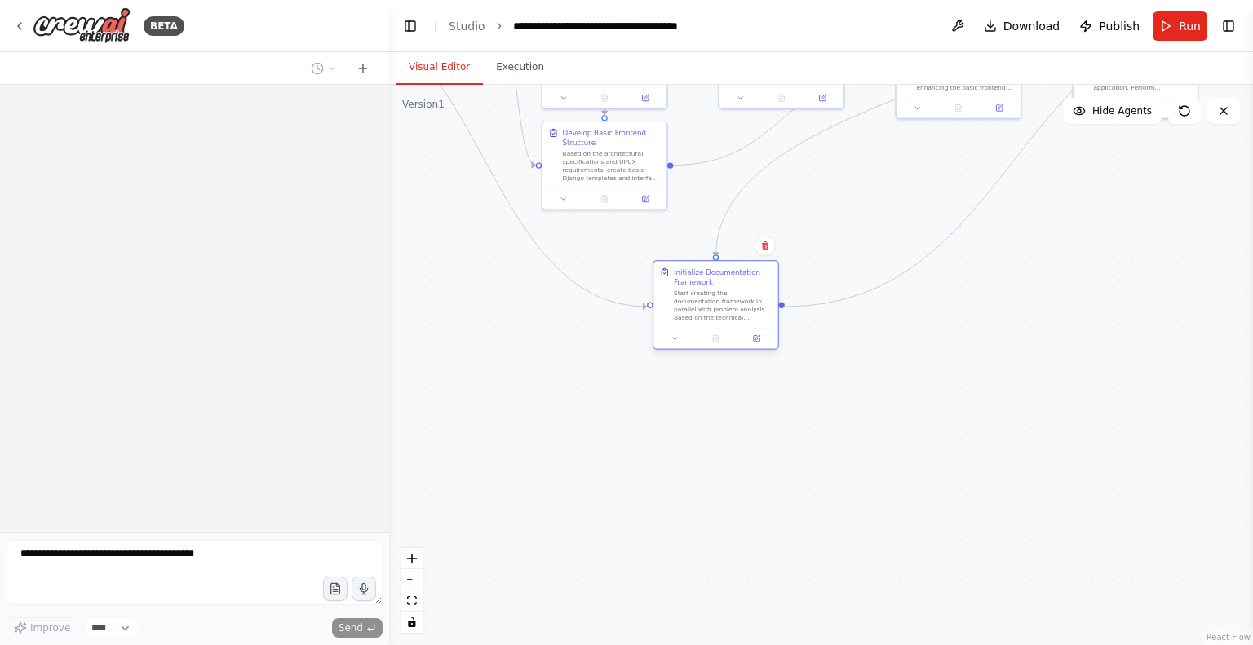
drag, startPoint x: 704, startPoint y: 480, endPoint x: 710, endPoint y: 329, distance: 151.0
click at [710, 329] on div "Initialize Documentation Framework Start creating the documentation framework i…" at bounding box center [716, 305] width 126 height 90
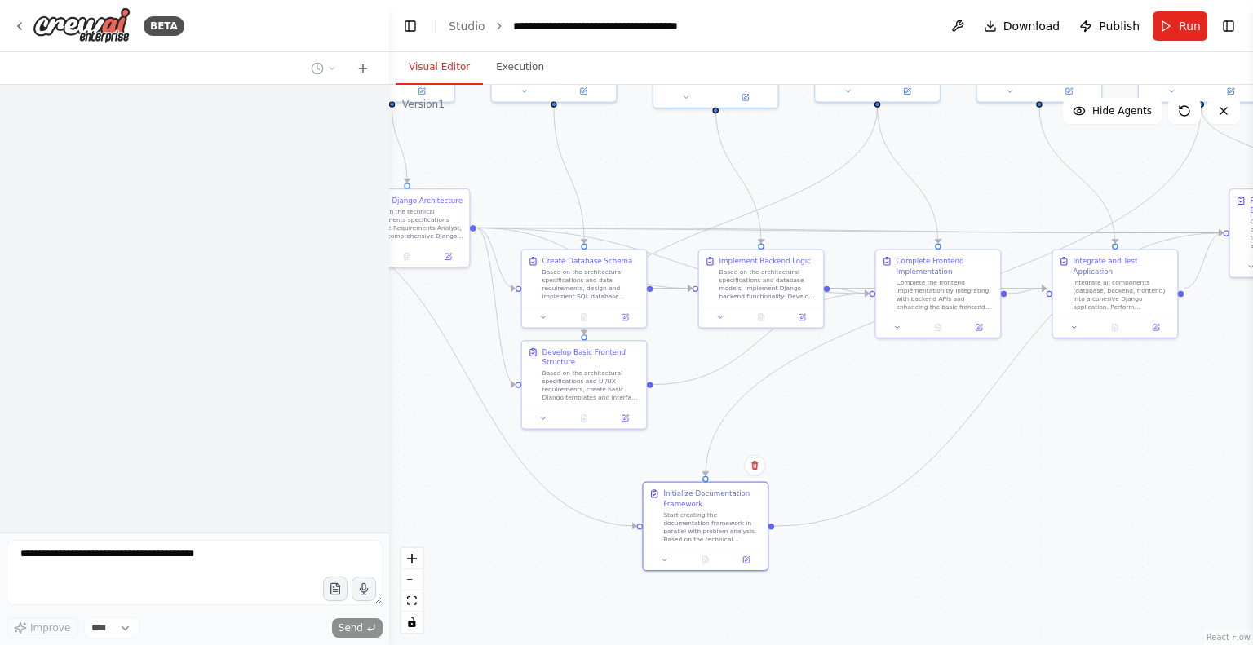
drag, startPoint x: 952, startPoint y: 295, endPoint x: 931, endPoint y: 515, distance: 220.5
click at [931, 515] on div ".deletable-edge-delete-btn { width: 20px; height: 20px; border: 0px solid #ffff…" at bounding box center [821, 365] width 864 height 561
drag, startPoint x: 574, startPoint y: 374, endPoint x: 573, endPoint y: 421, distance: 46.5
click at [573, 421] on div "Based on the architectural specifications and UI/UX requirements, create basic …" at bounding box center [591, 424] width 98 height 33
drag, startPoint x: 588, startPoint y: 281, endPoint x: 586, endPoint y: 303, distance: 21.4
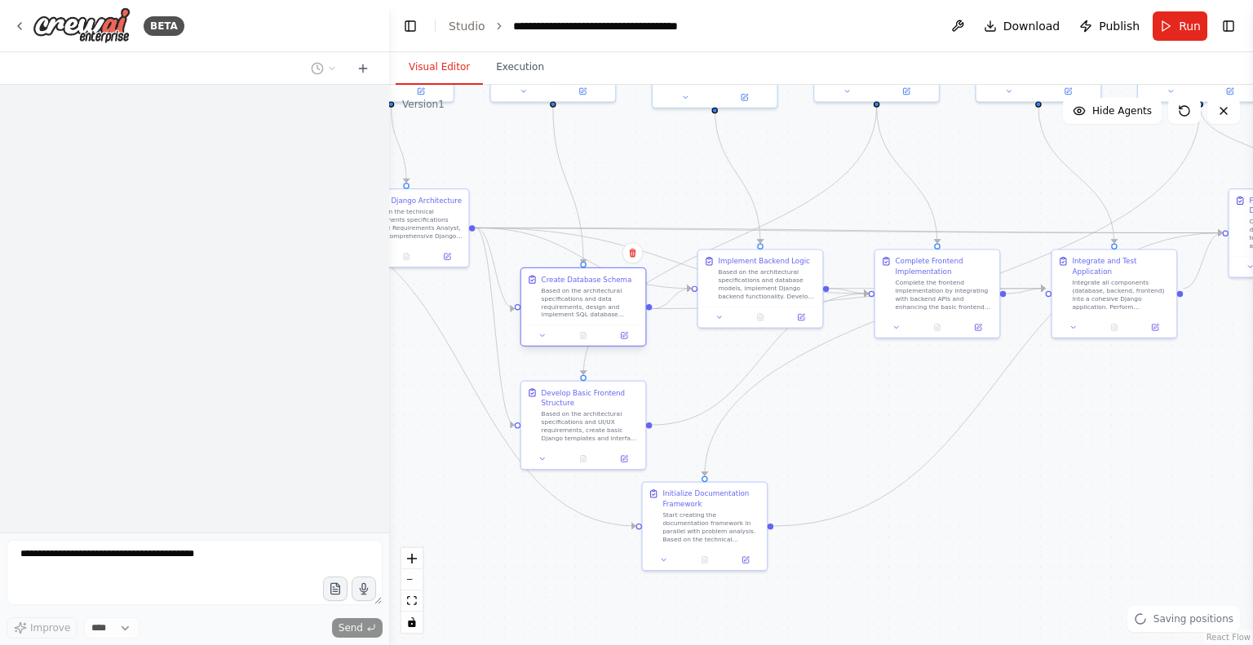
click at [586, 303] on div "Based on the architectural specifications and data requirements, design and imp…" at bounding box center [591, 302] width 98 height 33
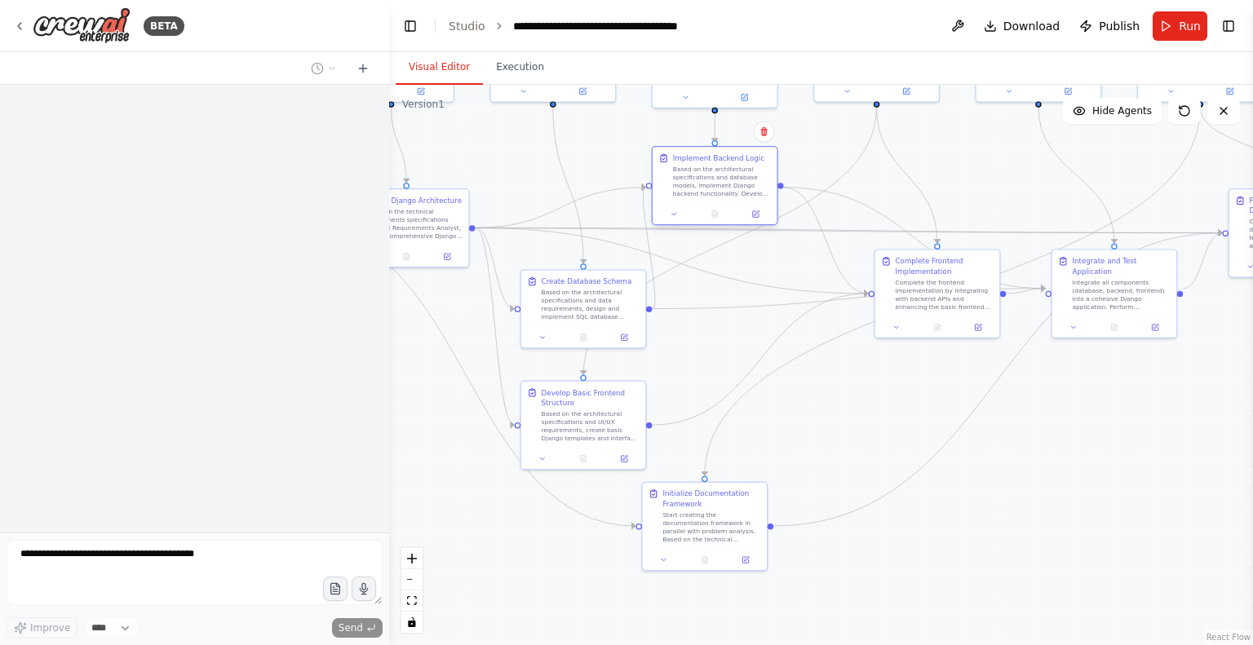
drag, startPoint x: 748, startPoint y: 291, endPoint x: 706, endPoint y: 194, distance: 106.0
click at [706, 194] on div "Based on the architectural specifications and database models, implement Django…" at bounding box center [722, 181] width 98 height 33
drag, startPoint x: 615, startPoint y: 322, endPoint x: 596, endPoint y: 305, distance: 26.0
click at [596, 305] on div "Create Database Schema Based on the architectural specifications and data requi…" at bounding box center [563, 286] width 126 height 79
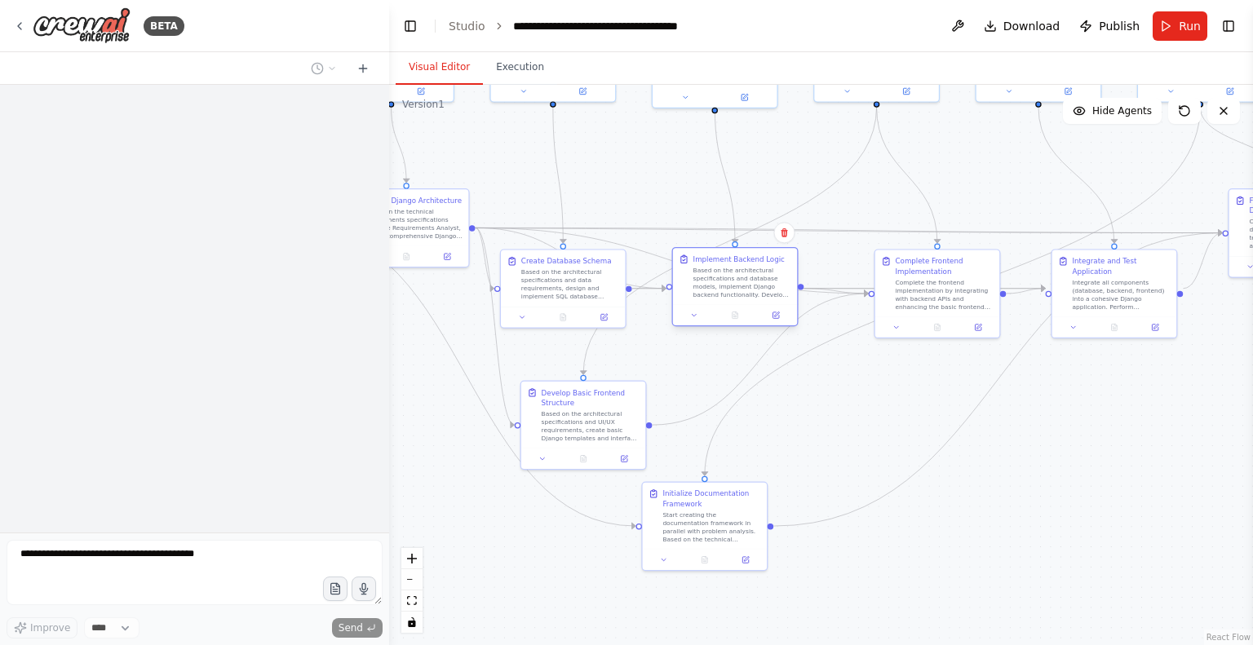
drag, startPoint x: 708, startPoint y: 191, endPoint x: 732, endPoint y: 293, distance: 104.7
click at [732, 293] on div "Based on the architectural specifications and database models, implement Django…" at bounding box center [743, 282] width 98 height 33
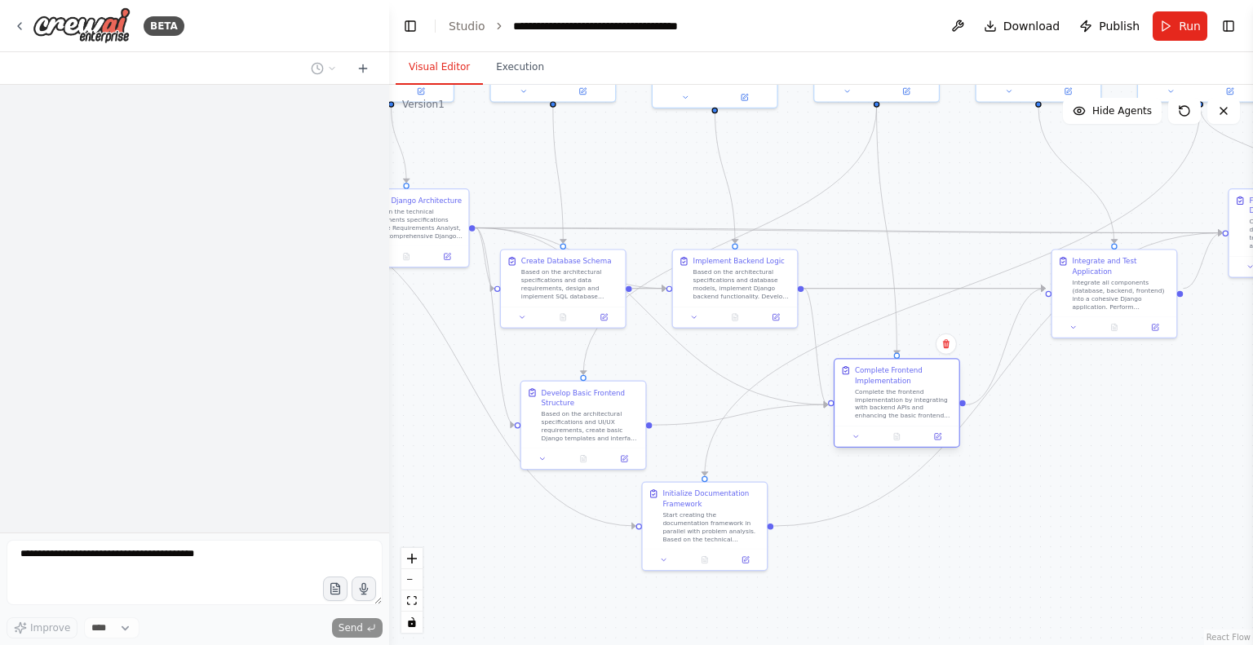
drag, startPoint x: 938, startPoint y: 291, endPoint x: 900, endPoint y: 391, distance: 106.7
click at [900, 391] on div "Complete the frontend implementation by integrating with backend APIs and enhan…" at bounding box center [904, 404] width 98 height 33
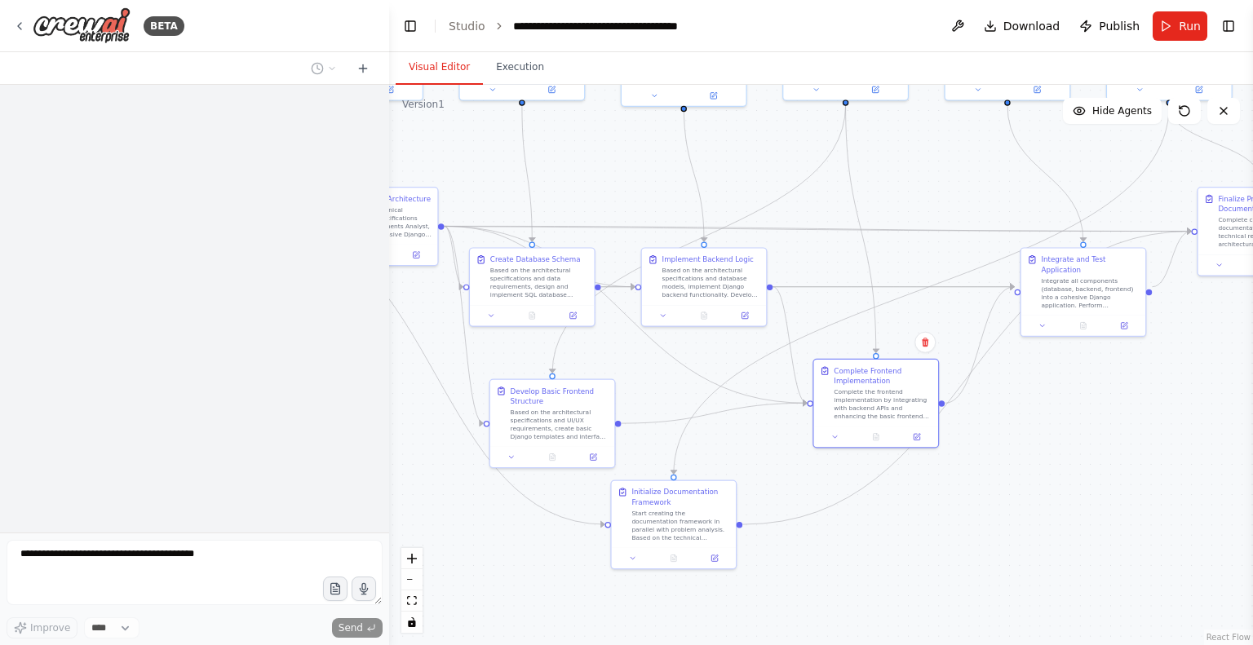
drag, startPoint x: 1168, startPoint y: 432, endPoint x: 1135, endPoint y: 429, distance: 32.7
click at [1135, 429] on div ".deletable-edge-delete-btn { width: 20px; height: 20px; border: 0px solid #ffff…" at bounding box center [821, 365] width 864 height 561
drag, startPoint x: 1228, startPoint y: 231, endPoint x: 1211, endPoint y: 224, distance: 18.6
click at [1211, 224] on div "Complete comprehensive documentation based on the technical requirements, archi…" at bounding box center [1253, 229] width 98 height 33
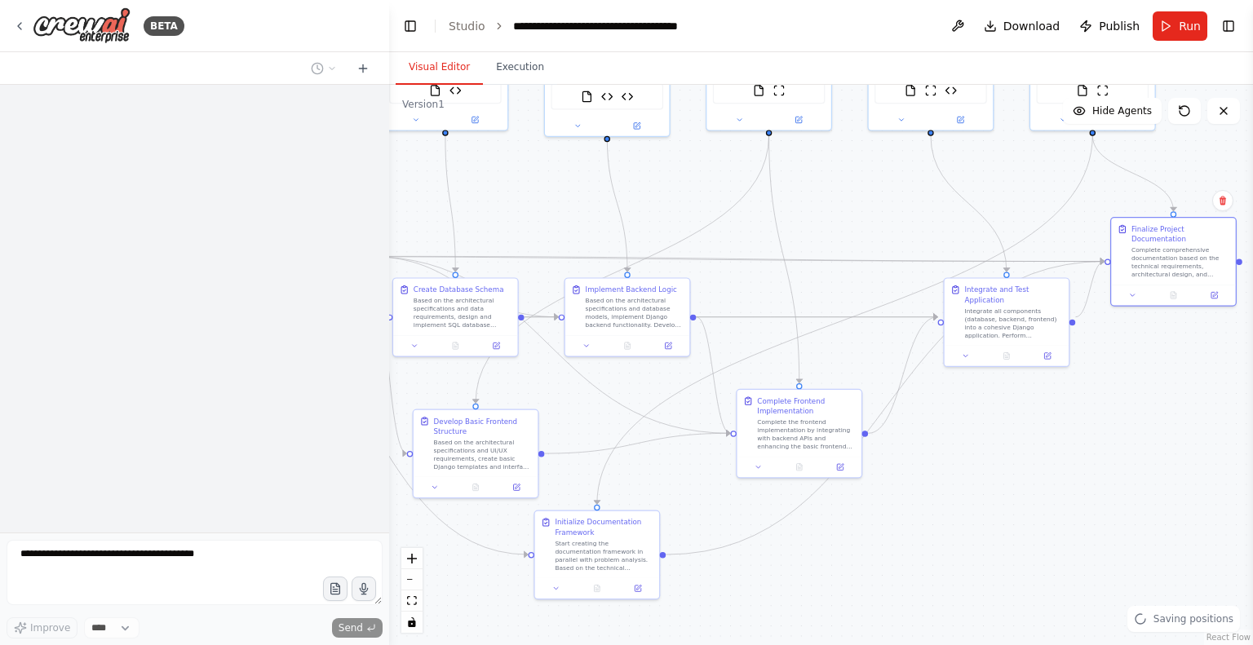
drag, startPoint x: 1112, startPoint y: 375, endPoint x: 1038, endPoint y: 406, distance: 80.5
click at [1038, 406] on div ".deletable-edge-delete-btn { width: 20px; height: 20px; border: 0px solid #ffff…" at bounding box center [821, 365] width 864 height 561
drag, startPoint x: 995, startPoint y: 312, endPoint x: 961, endPoint y: 323, distance: 35.9
click at [961, 323] on div "Integrate all components (database, backend, frontend) into a cohesive Django a…" at bounding box center [977, 321] width 98 height 33
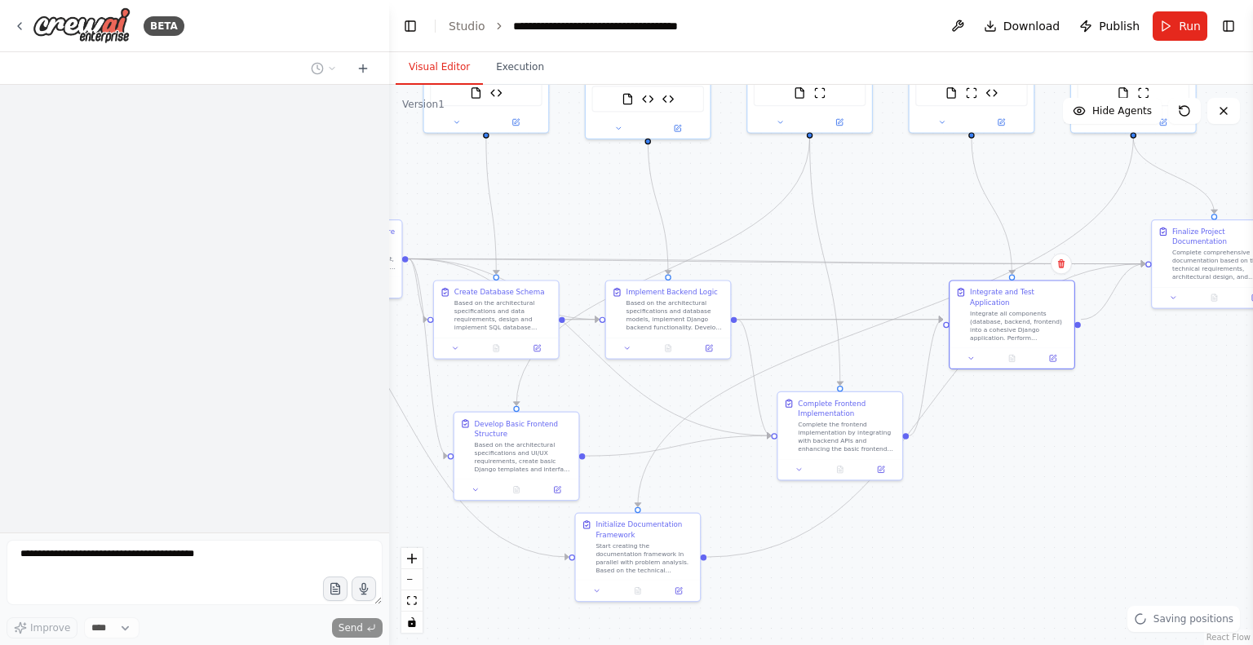
drag, startPoint x: 853, startPoint y: 198, endPoint x: 904, endPoint y: 202, distance: 51.6
click at [904, 202] on div ".deletable-edge-delete-btn { width: 20px; height: 20px; border: 0px solid #ffff…" at bounding box center [821, 365] width 864 height 561
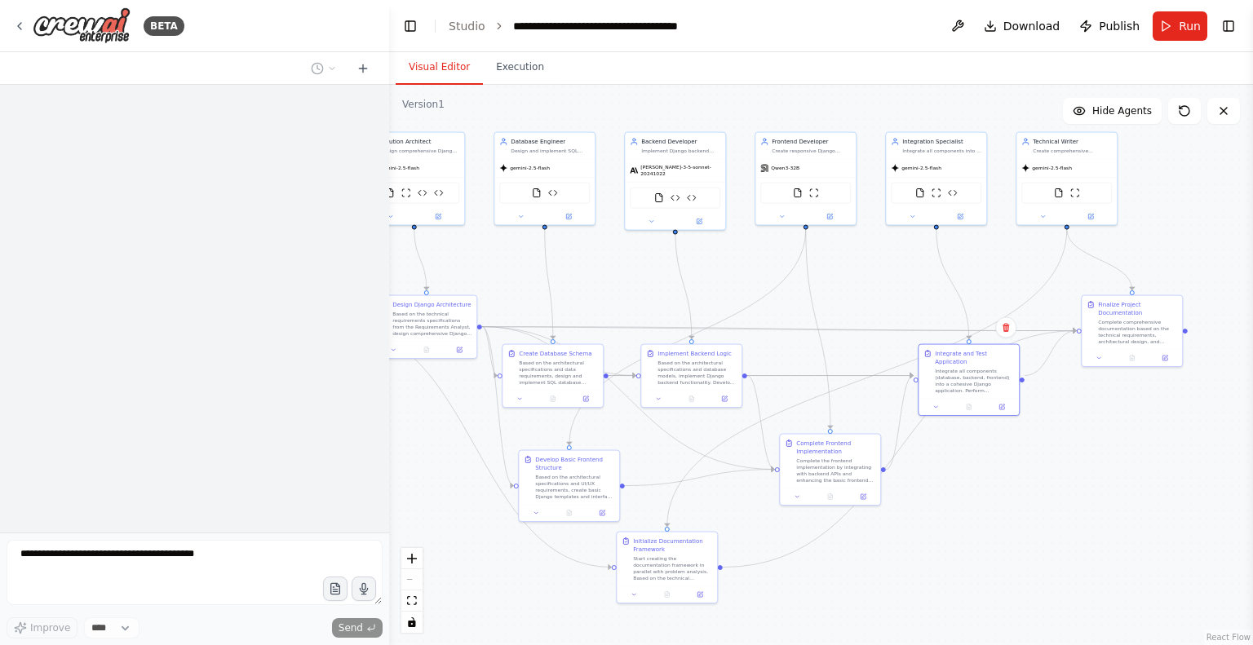
drag, startPoint x: 904, startPoint y: 202, endPoint x: 875, endPoint y: 280, distance: 82.9
click at [875, 280] on div ".deletable-edge-delete-btn { width: 20px; height: 20px; border: 0px solid #ffff…" at bounding box center [821, 365] width 864 height 561
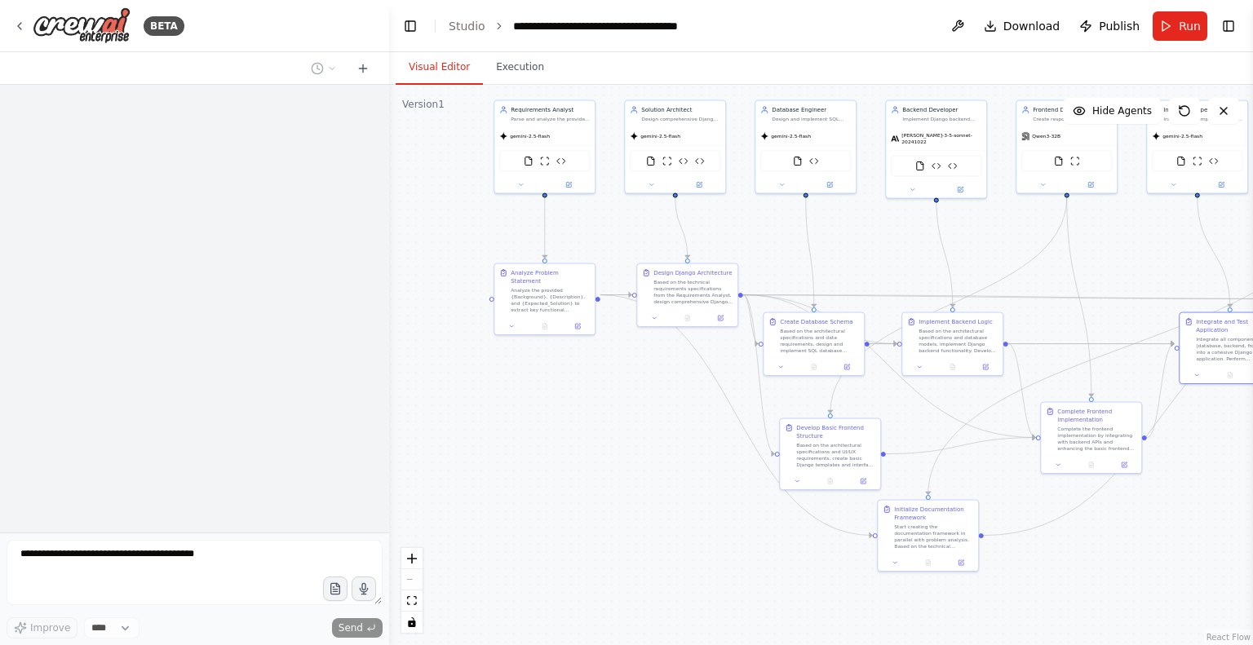
drag, startPoint x: 649, startPoint y: 444, endPoint x: 910, endPoint y: 412, distance: 263.0
click at [910, 412] on div ".deletable-edge-delete-btn { width: 20px; height: 20px; border: 0px solid #ffff…" at bounding box center [821, 365] width 864 height 561
drag, startPoint x: 545, startPoint y: 290, endPoint x: 541, endPoint y: 410, distance: 120.0
click at [541, 410] on div "Analyze the provided {Background}, {Description}, and {Expected_Solution} to ex…" at bounding box center [550, 413] width 79 height 26
click at [490, 309] on div ".deletable-edge-delete-btn { width: 20px; height: 20px; border: 0px solid #ffff…" at bounding box center [821, 365] width 864 height 561
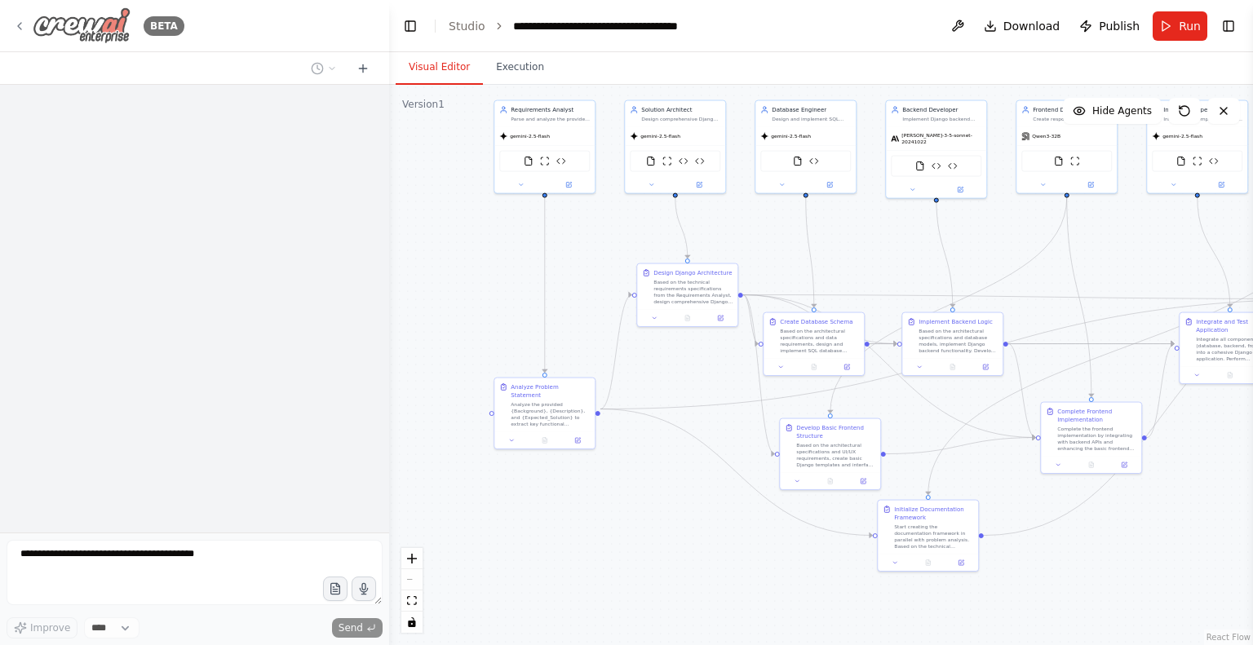
click at [20, 29] on icon at bounding box center [19, 26] width 13 height 13
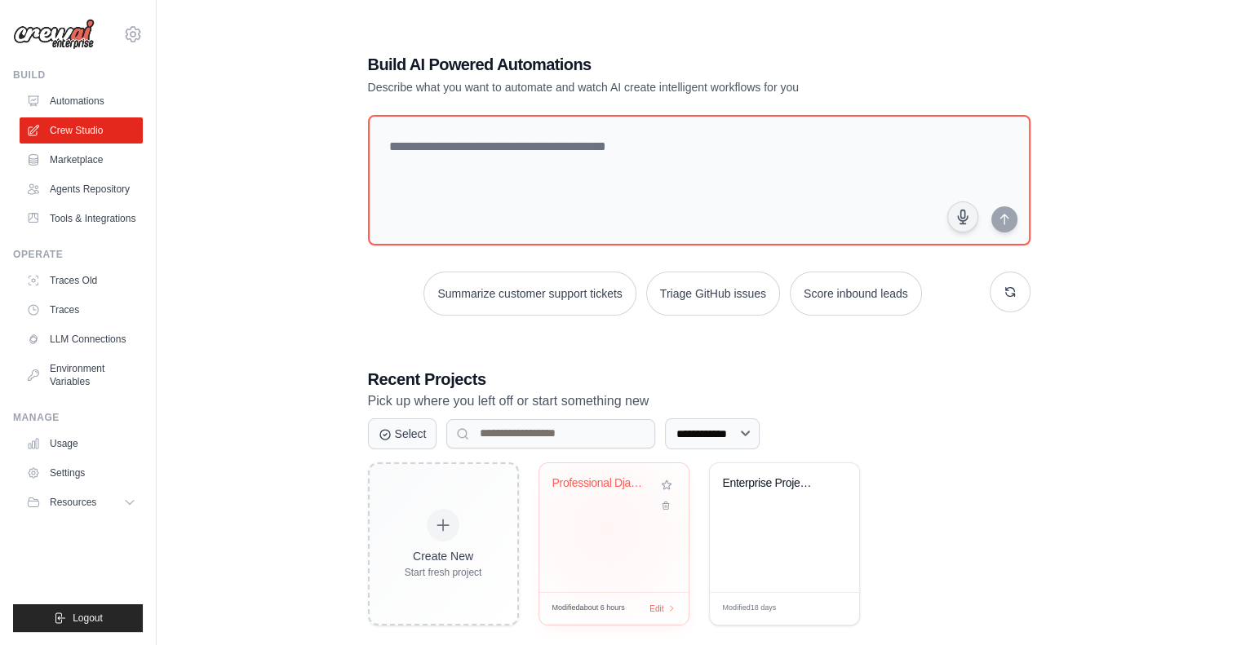
click at [607, 529] on div "Professional Django Development Wor..." at bounding box center [613, 527] width 149 height 129
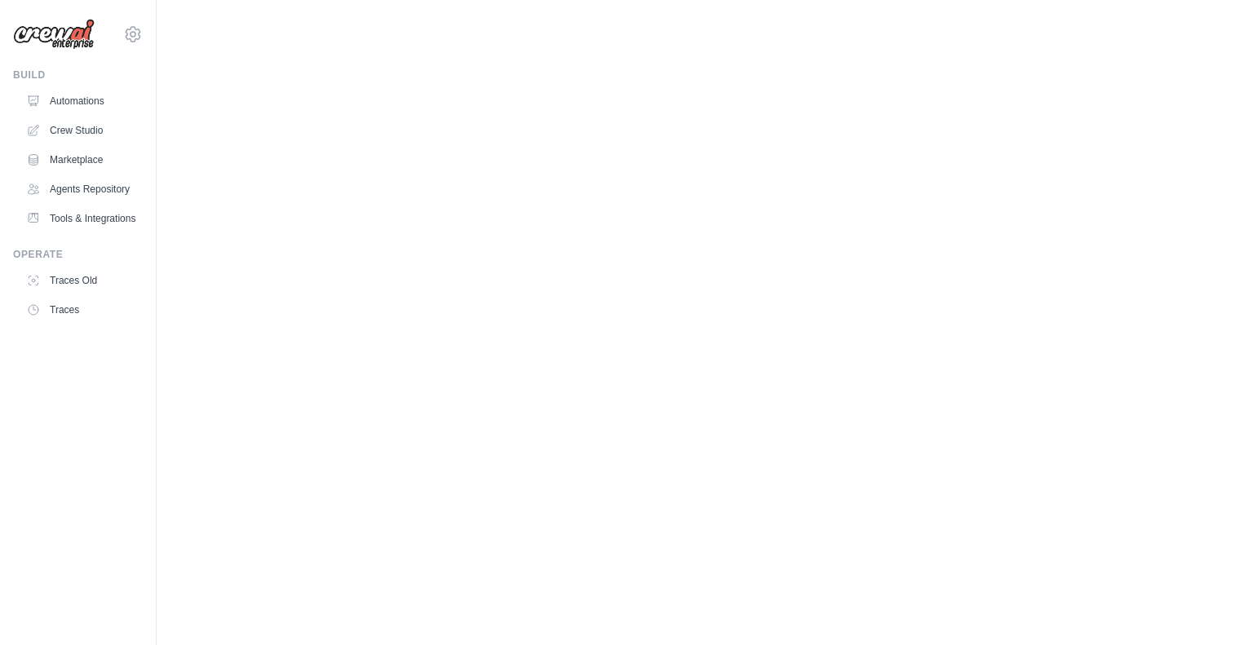
click at [523, 123] on body "[EMAIL_ADDRESS][DOMAIN_NAME] Settings Build Automations" at bounding box center [626, 322] width 1253 height 645
click at [82, 120] on link "Crew Studio" at bounding box center [82, 130] width 123 height 26
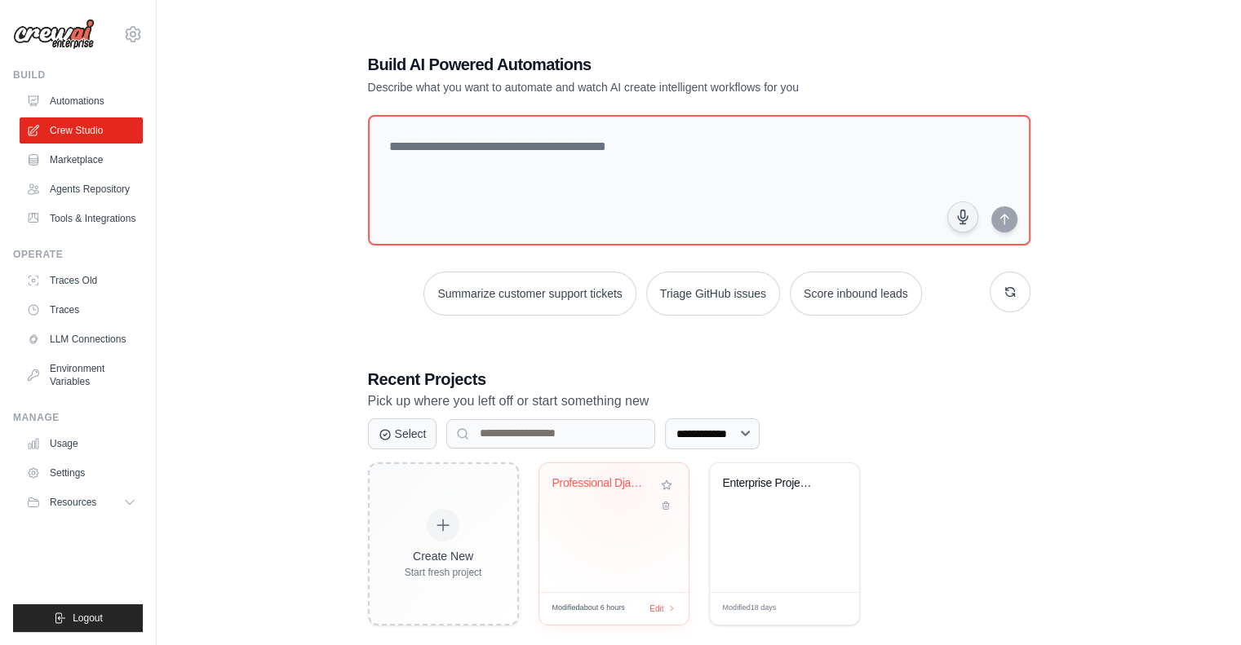
click at [620, 485] on div "Professional Django Development Wor..." at bounding box center [601, 483] width 99 height 15
